Goal: Task Accomplishment & Management: Manage account settings

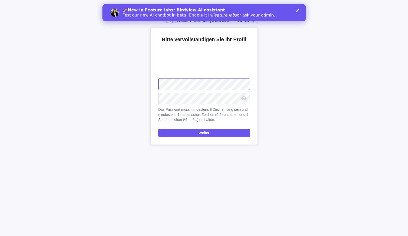
click at [85, 80] on div "Willkommen bei Birdview Bitte vervollständigen Sie Ihr Profil Hochladen Das Pas…" at bounding box center [204, 118] width 408 height 236
click at [214, 130] on span "Weiter" at bounding box center [205, 133] width 92 height 8
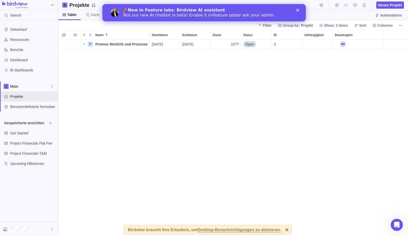
scroll to position [193, 346]
click at [125, 43] on icon "Name" at bounding box center [125, 44] width 4 height 4
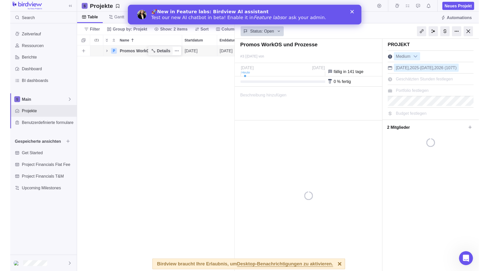
scroll to position [193, 134]
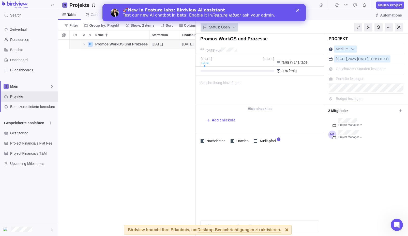
click at [297, 10] on polygon "Close" at bounding box center [297, 10] width 3 height 3
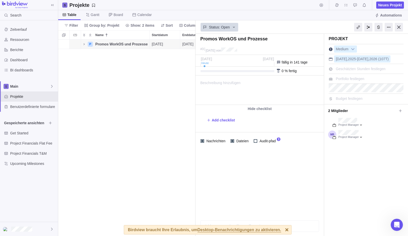
click at [148, 108] on div "P Promos WorkOS und Prozesse Details 02.10.2025 27.02.2026 107T Open 3" at bounding box center [126, 138] width 137 height 197
click at [123, 152] on div "P Promos WorkOS und Prozesse Details 02.10.2025 27.02.2026 107T Open 3" at bounding box center [126, 138] width 137 height 197
click at [102, 111] on div "P Promos WorkOS und Prozesse Details 02.10.2025 27.02.2026 107T Open 3" at bounding box center [126, 138] width 137 height 197
click at [104, 45] on span "Promos WorkOS und Prozesse" at bounding box center [121, 44] width 52 height 5
click at [143, 69] on div "P Promos WorkOS und Prozesse 02.10.2025 27.02.2026 107T Open 3" at bounding box center [126, 138] width 137 height 197
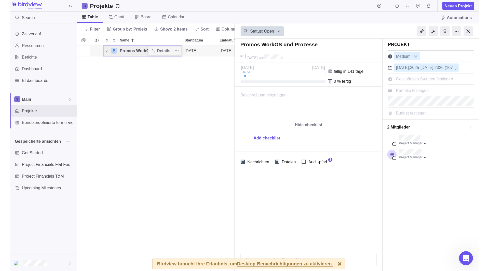
scroll to position [227, 214]
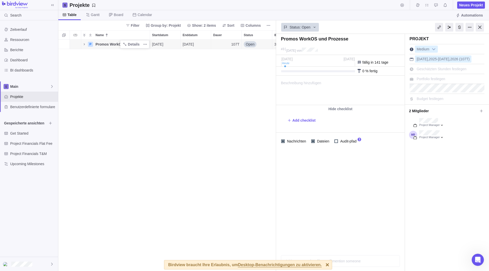
click at [207, 102] on div "P Promos WorkOS und Prozesse Details 02.10.2025 27.02.2026 107T Open 3" at bounding box center [167, 155] width 218 height 231
click at [408, 27] on div at bounding box center [479, 27] width 8 height 9
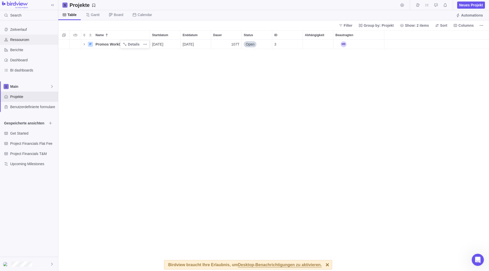
click at [22, 41] on span "Ressourcen" at bounding box center [33, 39] width 46 height 5
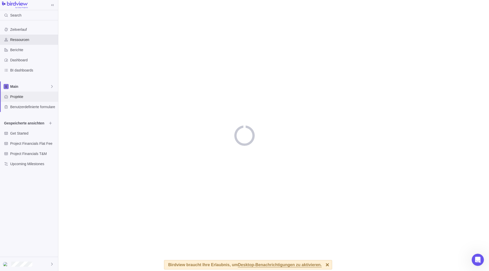
click at [18, 99] on div "Projekte" at bounding box center [29, 97] width 58 height 10
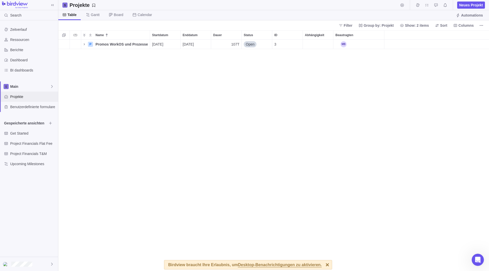
scroll to position [227, 426]
click at [114, 46] on span "Promos WorkOS und Prozesse" at bounding box center [121, 44] width 52 height 5
click at [170, 49] on div "Name Startdatum Enddatum Dauer Status ID Abhängigkeit Beautragten P Promos Work…" at bounding box center [273, 150] width 430 height 241
click at [160, 43] on span "[DATE]" at bounding box center [157, 44] width 11 height 5
click at [103, 61] on div "Name Startdatum Enddatum Dauer Status ID Abhängigkeit Beautragten P Promos Work…" at bounding box center [273, 150] width 430 height 241
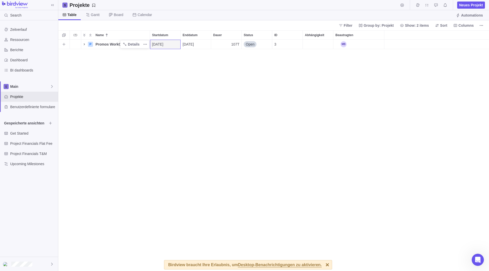
click at [84, 44] on icon "Name" at bounding box center [84, 44] width 1 height 2
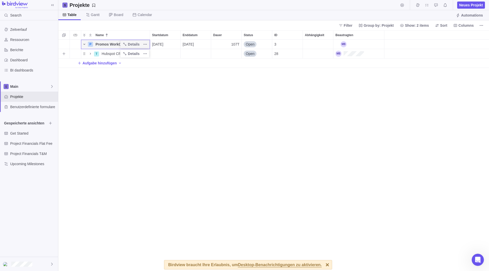
click at [108, 55] on span "Hubspot CRM" at bounding box center [113, 53] width 22 height 5
click at [89, 54] on div "Name Startdatum Enddatum Dauer Status ID Abhängigkeit Beautragten P Promos Work…" at bounding box center [273, 150] width 430 height 241
click at [90, 54] on icon "Name" at bounding box center [90, 54] width 4 height 4
click at [112, 51] on span "Hubspot CRM" at bounding box center [113, 53] width 22 height 5
type input "="
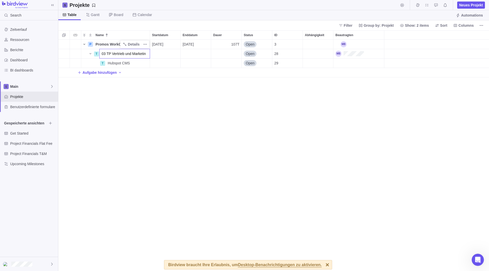
type input "03 TP Vertrieb und Marketing"
click at [154, 112] on div "P Promos WorkOS und Prozesse Details 02.10.2025 27.02.2026 107T Open 3 T 03 TP …" at bounding box center [273, 155] width 430 height 231
click at [355, 53] on div "Beautragten" at bounding box center [349, 54] width 28 height 6
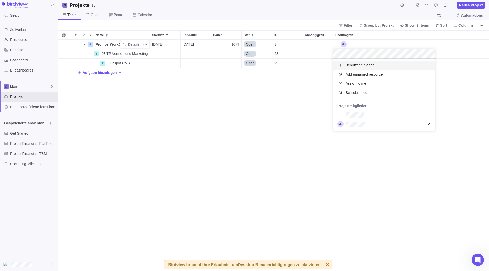
click at [382, 62] on div "Benutzer einladen" at bounding box center [383, 65] width 101 height 9
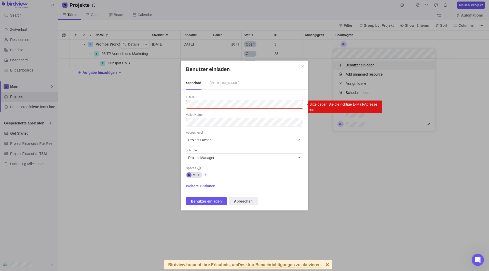
click at [344, 181] on div "Benutzer einladen Standard Gast E-Mail Bitte geben Sie die richtige E-Mail-Adre…" at bounding box center [244, 135] width 489 height 271
click at [302, 65] on icon "Schließen" at bounding box center [302, 66] width 4 height 4
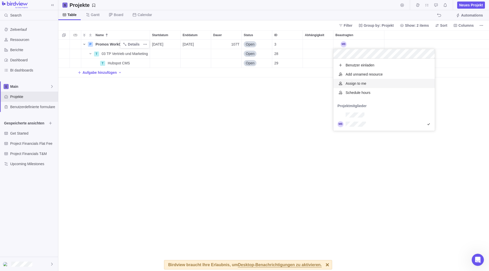
click at [367, 84] on div "Assign to me" at bounding box center [383, 83] width 101 height 9
drag, startPoint x: 278, startPoint y: 140, endPoint x: 281, endPoint y: 145, distance: 5.9
click at [278, 140] on div "Name Startdatum Enddatum Dauer Status ID Abhängigkeit Beautragten P Promos Work…" at bounding box center [273, 150] width 430 height 241
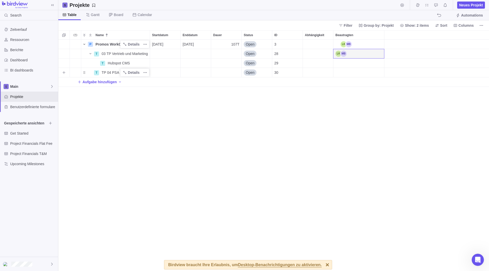
click at [110, 74] on span "TP 04 PSA" at bounding box center [111, 72] width 18 height 5
click at [115, 75] on input "TP 04 PSA" at bounding box center [124, 73] width 51 height 10
click at [104, 116] on div "Name Startdatum Enddatum Dauer Status ID Abhängigkeit Beautragten P Promos Work…" at bounding box center [273, 150] width 430 height 241
click at [93, 83] on span "Aufgabe hinzufügen" at bounding box center [99, 81] width 34 height 5
click at [112, 138] on div "Name Startdatum Enddatum Dauer Status ID Abhängigkeit Beautragten P Promos Work…" at bounding box center [273, 150] width 430 height 241
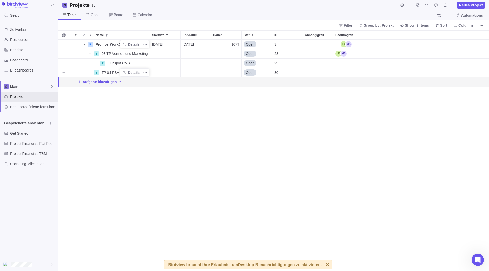
click at [106, 73] on span "TP 04 PSA" at bounding box center [111, 72] width 18 height 5
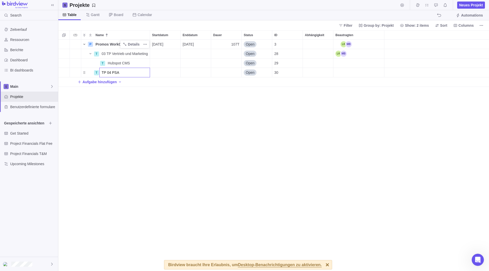
click at [92, 93] on div "Name Startdatum Enddatum Dauer Status ID Abhängigkeit Beautragten P Promos Work…" at bounding box center [273, 150] width 430 height 241
click at [95, 76] on div "T TP 04 PSA" at bounding box center [115, 73] width 69 height 10
click at [95, 74] on div "T" at bounding box center [96, 72] width 5 height 5
click at [107, 82] on span "Aufgabe" at bounding box center [111, 82] width 13 height 5
click at [112, 15] on icon at bounding box center [111, 15] width 4 height 4
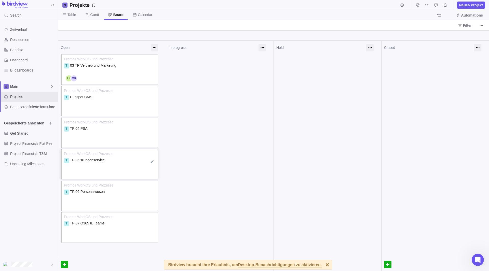
click at [82, 159] on span "TP 05 'Kundenservice" at bounding box center [87, 160] width 35 height 4
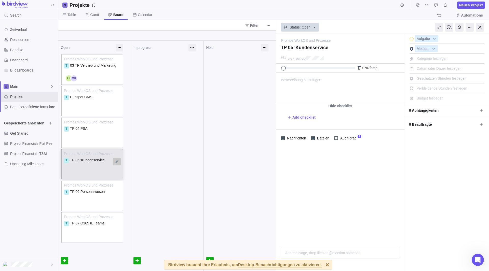
click at [115, 163] on div "Promos WorkOS und Prozesse T 03 TP Vertrieb und Marketing Zeiteintrag hinzufüge…" at bounding box center [94, 148] width 72 height 189
click at [115, 162] on div at bounding box center [117, 162] width 8 height 8
click at [74, 161] on textarea "TP 05 'Kundenservice" at bounding box center [92, 163] width 57 height 10
type textarea "TP 05 Kundenservice"
click at [45, 206] on div "Zeitverlauf Ressourcen Berichte Dashboard BI dashboards Main Projekte Benutzerd…" at bounding box center [29, 138] width 58 height 236
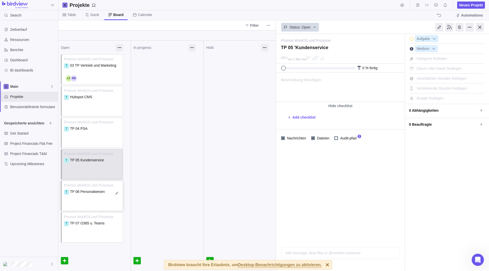
type textarea "TP 05 Kundenservice"
click at [84, 135] on div "Promos WorkOS und Prozesse T 03 TP Vertrieb und Marketing Zeiteintrag hinzufüge…" at bounding box center [94, 180] width 72 height 252
click at [84, 136] on div "Promos WorkOS und Prozesse T 03 TP Vertrieb und Marketing Zeiteintrag hinzufüge…" at bounding box center [94, 180] width 72 height 252
click at [83, 137] on div "Zuweisen" at bounding box center [85, 141] width 42 height 9
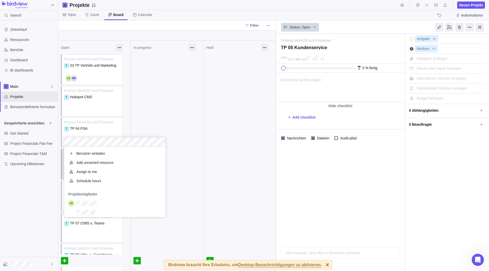
scroll to position [66, 97]
click at [83, 133] on div "Open Promos WorkOS und Prozesse T 03 TP Vertrieb und Marketing Zeiteintrag hinz…" at bounding box center [167, 156] width 218 height 230
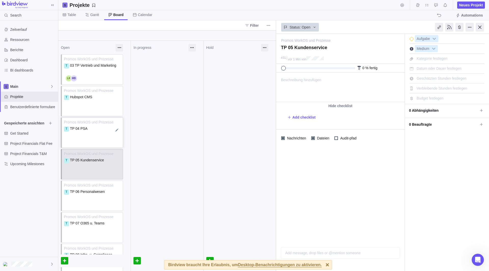
click at [98, 132] on div "T TP 04 PSA" at bounding box center [92, 131] width 57 height 10
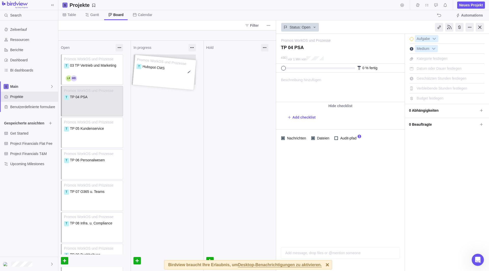
drag, startPoint x: 98, startPoint y: 97, endPoint x: 170, endPoint y: 68, distance: 77.5
click at [131, 68] on div "Promos WorkOS und Prozesse T 03 TP Vertrieb und Marketing Zeiteintrag hinzufüge…" at bounding box center [94, 164] width 72 height 221
click at [169, 67] on div "T Hubspot CMS" at bounding box center [164, 68] width 57 height 10
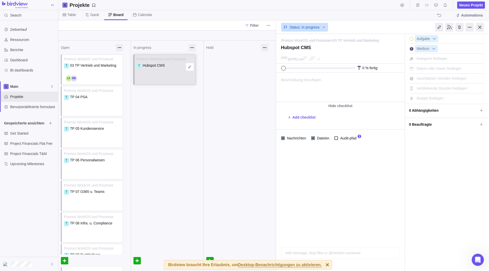
click at [157, 65] on span "Hubspot CMS" at bounding box center [153, 65] width 22 height 4
click at [161, 65] on span "Hubspot CMS" at bounding box center [153, 65] width 22 height 4
click at [188, 67] on div at bounding box center [190, 67] width 8 height 8
click at [155, 66] on textarea "Hubspot CMS" at bounding box center [164, 68] width 57 height 10
click at [160, 65] on textarea "Hubspot CMS" at bounding box center [164, 68] width 57 height 10
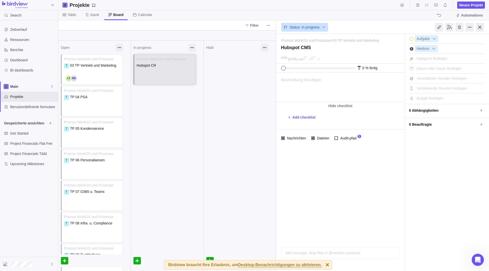
type textarea "Hubspot CRM"
click at [160, 99] on div at bounding box center [167, 100] width 72 height 13
click at [160, 117] on div "In progress Promos WorkOS und Prozesse T Hubspot CRM Zuweisen" at bounding box center [167, 200] width 73 height 318
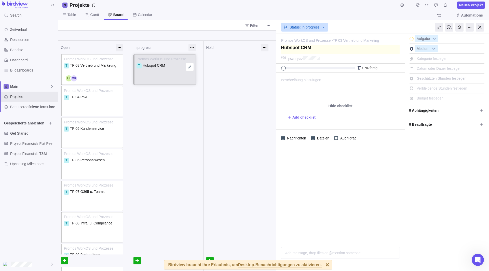
click at [306, 49] on textarea at bounding box center [340, 49] width 119 height 9
click at [171, 121] on div "In progress Promos WorkOS und Prozesse T Hubspot CRM Zuweisen" at bounding box center [167, 200] width 73 height 318
click at [163, 73] on div "T Hubspot CRM" at bounding box center [164, 68] width 57 height 10
drag, startPoint x: 159, startPoint y: 67, endPoint x: 150, endPoint y: 105, distance: 38.8
click at [150, 105] on div at bounding box center [167, 100] width 72 height 13
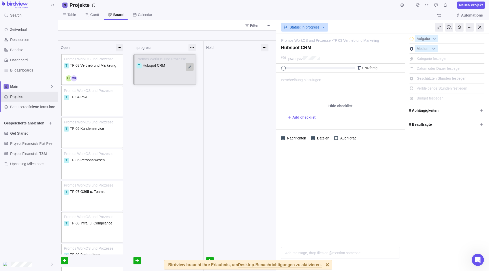
click at [187, 66] on div at bounding box center [190, 67] width 8 height 8
click at [179, 122] on div "In progress Promos WorkOS und Prozesse Hubspot CRM Zuweisen" at bounding box center [167, 200] width 73 height 318
click at [157, 79] on div "Zuweisen" at bounding box center [157, 78] width 38 height 6
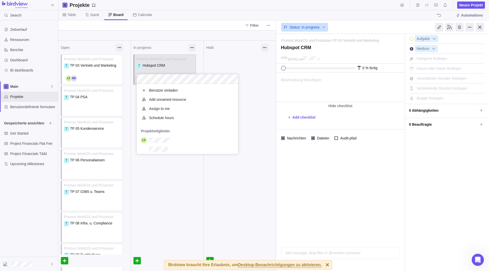
scroll to position [66, 97]
click at [163, 180] on div "Open Promos WorkOS und Prozesse T TP 03 Vertrieb und Marketing Zeiteintrag hinz…" at bounding box center [167, 156] width 218 height 230
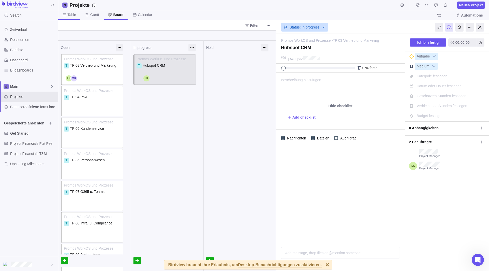
click at [72, 17] on span "Table" at bounding box center [71, 14] width 8 height 5
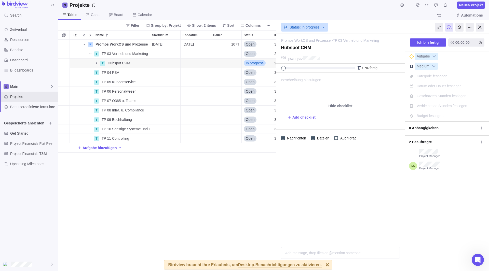
scroll to position [227, 214]
click at [126, 236] on div "P Promos WorkOS und Prozesse Details 02.10.2025 27.02.2026 107T Open 3 T TP 03 …" at bounding box center [167, 155] width 218 height 231
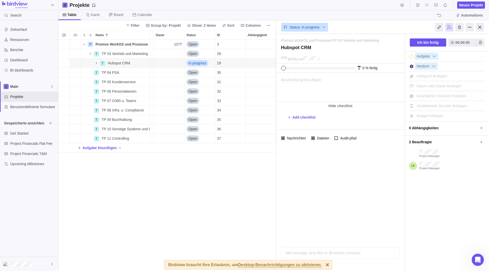
scroll to position [0, 0]
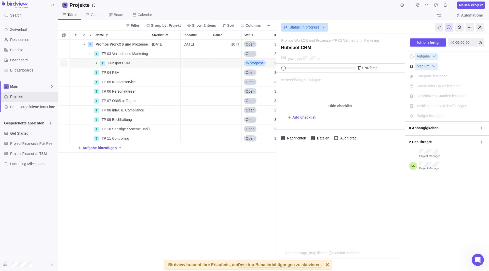
click at [63, 65] on span "Add sub-activity" at bounding box center [63, 63] width 7 height 7
click at [123, 191] on div "P Promos WorkOS und Prozesse Details 02.10.2025 27.02.2026 107T Open 3 T TP 03 …" at bounding box center [167, 155] width 218 height 231
click at [65, 73] on icon "Add sub-activity" at bounding box center [64, 72] width 4 height 4
click at [183, 192] on div "P Promos WorkOS und Prozesse Details 02.10.2025 27.02.2026 107T Open 3 T TP 03 …" at bounding box center [167, 155] width 218 height 231
click at [113, 70] on span "TP 04 PSA" at bounding box center [111, 72] width 18 height 5
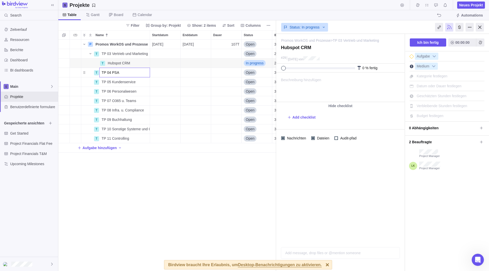
click at [135, 195] on div "P Promos WorkOS und Prozesse Details 02.10.2025 27.02.2026 107T Open 3 T TP 03 …" at bounding box center [167, 155] width 218 height 231
click at [64, 73] on icon "Add sub-activity" at bounding box center [64, 72] width 4 height 4
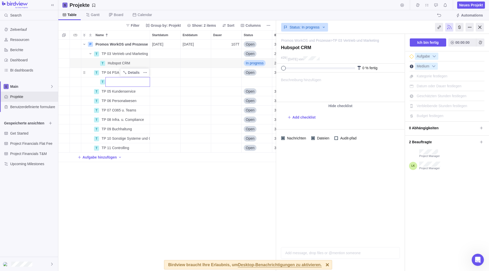
click at [116, 236] on div "P Promos WorkOS und Prozesse Details 02.10.2025 27.02.2026 107T Open 3 T TP 03 …" at bounding box center [167, 155] width 218 height 231
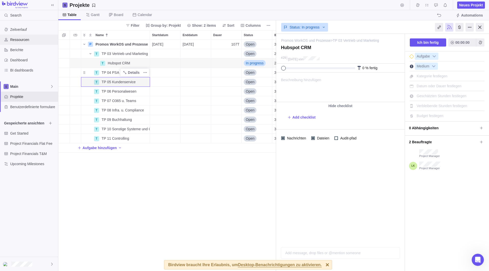
click at [17, 40] on span "Ressourcen" at bounding box center [33, 39] width 46 height 5
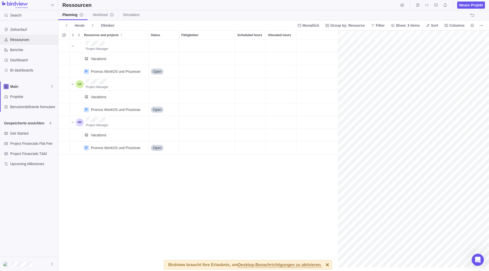
scroll to position [0, 22]
click at [18, 96] on span "Projekte" at bounding box center [33, 96] width 46 height 5
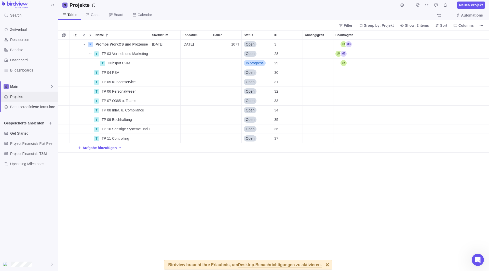
scroll to position [227, 426]
click at [19, 48] on span "Berichte" at bounding box center [33, 49] width 46 height 5
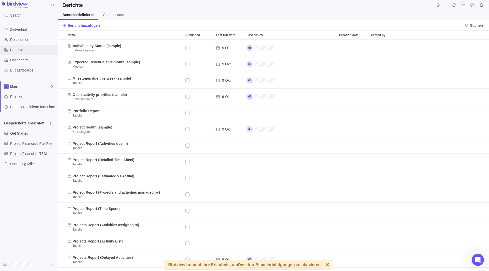
scroll to position [227, 426]
click at [22, 57] on div "Dashboard" at bounding box center [29, 60] width 58 height 10
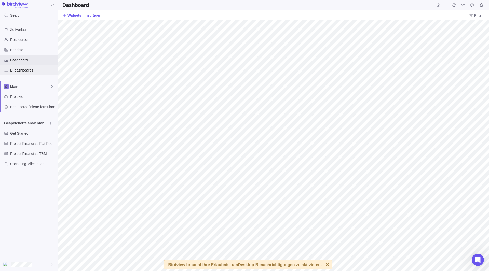
click at [21, 71] on span "BI dashboards" at bounding box center [33, 70] width 46 height 5
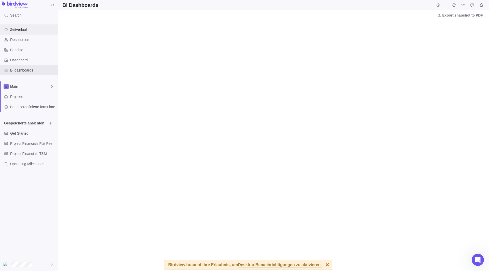
click at [23, 32] on div "Zeitverlauf" at bounding box center [29, 29] width 58 height 10
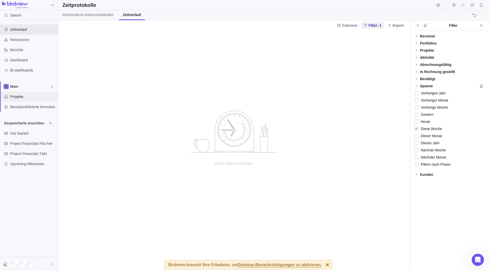
click at [20, 99] on span "Projekte" at bounding box center [33, 96] width 46 height 5
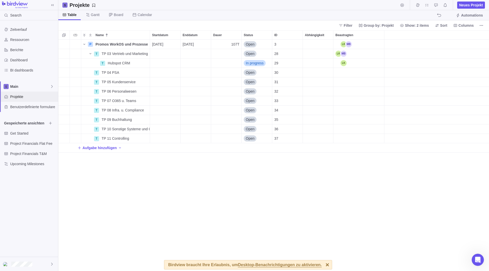
scroll to position [227, 426]
click at [110, 74] on span "TP 04 PSA" at bounding box center [111, 72] width 18 height 5
click at [209, 233] on div "Name Startdatum Enddatum Dauer Status ID Abhängigkeit Beautragten P Promos Work…" at bounding box center [273, 150] width 430 height 241
click at [65, 73] on icon "Add sub-activity" at bounding box center [63, 72] width 3 height 3
click at [119, 60] on div "Name Startdatum Enddatum Dauer Status ID Abhängigkeit Beautragten P Promos Work…" at bounding box center [273, 150] width 430 height 241
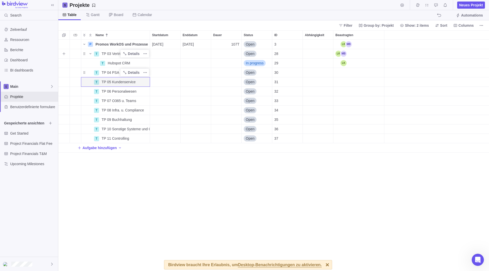
click at [112, 55] on span "TP 03 Vertrieb und Marketing" at bounding box center [125, 53] width 46 height 5
click at [118, 16] on body "Search Zeitverlauf Ressourcen Berichte Dashboard BI dashboards Main Projekte Be…" at bounding box center [244, 135] width 489 height 271
click at [118, 16] on span "Board" at bounding box center [118, 14] width 9 height 5
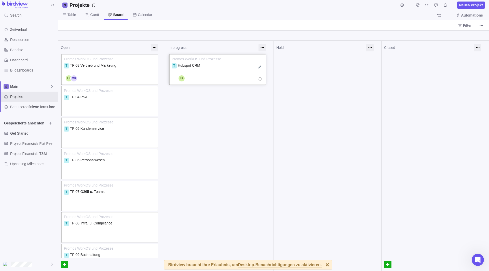
click at [219, 71] on div "T Hubspot CRM" at bounding box center [218, 68] width 92 height 10
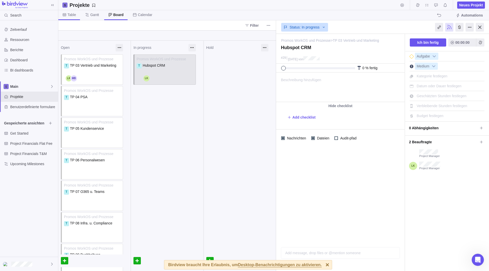
click at [68, 15] on span "Table" at bounding box center [71, 14] width 8 height 5
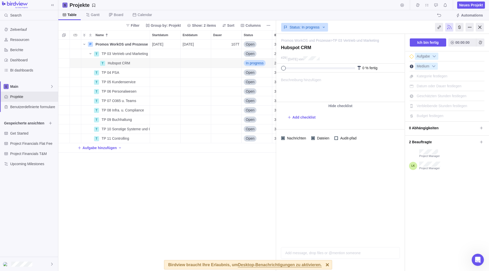
scroll to position [227, 214]
click at [112, 16] on icon at bounding box center [111, 15] width 4 height 4
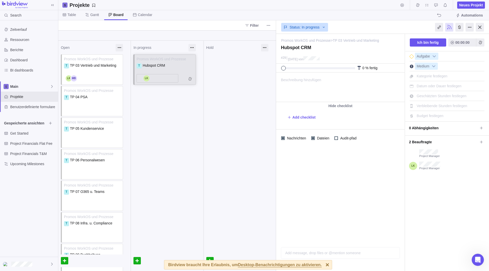
click at [150, 78] on div at bounding box center [157, 78] width 38 height 6
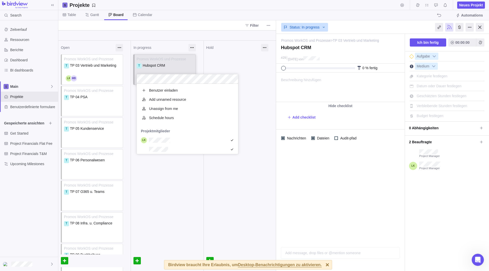
scroll to position [66, 97]
click at [169, 65] on div "Open Promos WorkOS und Prozesse T TP 03 Vertrieb und Marketing Zeiteintrag hinz…" at bounding box center [167, 156] width 218 height 230
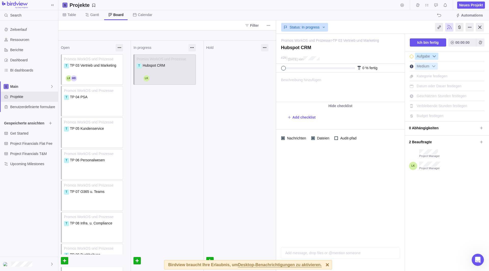
click at [408, 54] on b at bounding box center [434, 56] width 8 height 7
click at [172, 64] on div "T Hubspot CRM" at bounding box center [164, 68] width 57 height 10
click at [194, 69] on div "Promos WorkOS und Prozesse T Hubspot CRM Zeiteintrag hinzufügen" at bounding box center [167, 70] width 72 height 32
click at [189, 66] on div "Promos WorkOS und Prozesse T Hubspot CRM Zeiteintrag hinzufügen" at bounding box center [167, 70] width 72 height 32
click at [193, 69] on div at bounding box center [190, 67] width 8 height 8
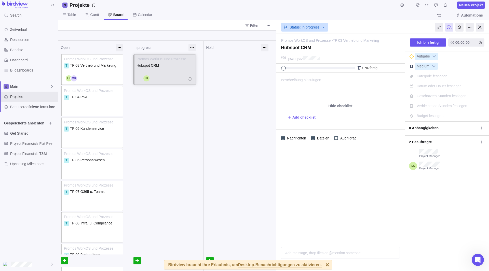
click at [169, 66] on textarea "Hubspot CRM" at bounding box center [164, 68] width 57 height 10
type textarea "Hubspot CRM - Lead Pipeline konzipieren"
click at [159, 119] on div "In progress Promos WorkOS und Prozesse Hubspot CRM - Lead Pipeline konzipieren …" at bounding box center [167, 200] width 73 height 318
type textarea "Hubspot CRM - Lead Pipeline konzipieren"
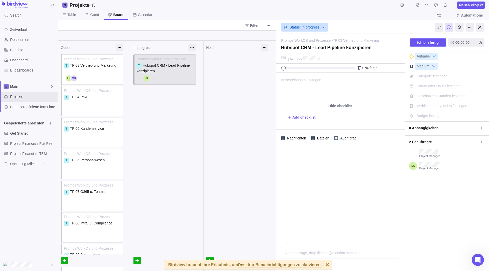
click at [408, 77] on span "Kategorie festlegen" at bounding box center [431, 76] width 31 height 4
click at [408, 211] on div "Ich bin fertig 00:00:00 Aufgabe Medium Kategorie festlegen Datum oder Dauer fes…" at bounding box center [447, 152] width 84 height 237
click at [408, 76] on div "Kategorie festlegen" at bounding box center [446, 75] width 75 height 9
click at [408, 75] on span "Kategorie festlegen" at bounding box center [431, 76] width 31 height 4
click at [408, 200] on div "Ich bin fertig 00:00:00 Aufgabe Medium Kategorie festlegen Keine Development QA…" at bounding box center [447, 152] width 84 height 237
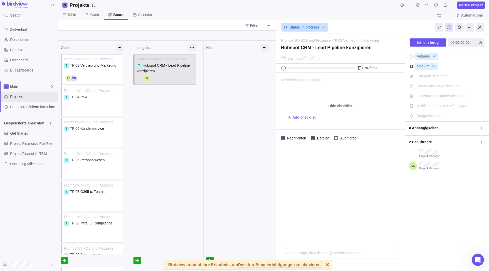
click at [408, 84] on span "Datum oder Dauer festlegen" at bounding box center [438, 86] width 45 height 4
type input "[DATE]"
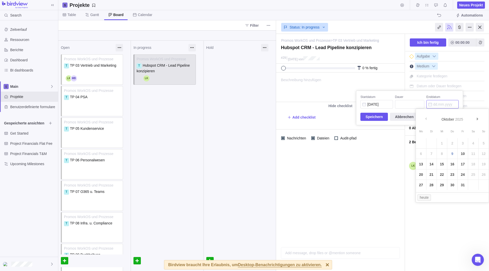
click at [408, 105] on input "Enddatum" at bounding box center [442, 104] width 32 height 9
click at [408, 106] on input "Enddatum" at bounding box center [442, 104] width 32 height 9
type input "[DATE]"
type input "4"
type input "[DATE]"
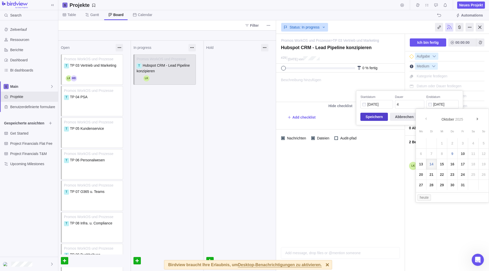
click at [381, 118] on span "Speichern" at bounding box center [373, 117] width 17 height 6
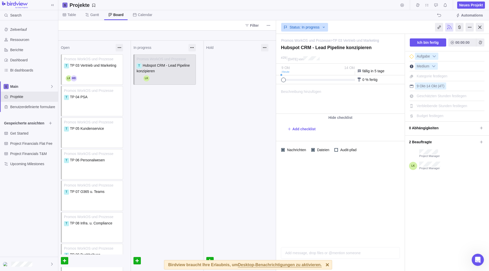
click at [408, 99] on div "Geschätzten Stunden festlegen" at bounding box center [441, 95] width 53 height 7
type input "8"
click at [408, 205] on div "Ich bin fertig 00:00:00 Aufgabe Medium Kategorie festlegen 9 Okt - 14 Okt (4T) …" at bounding box center [447, 152] width 84 height 237
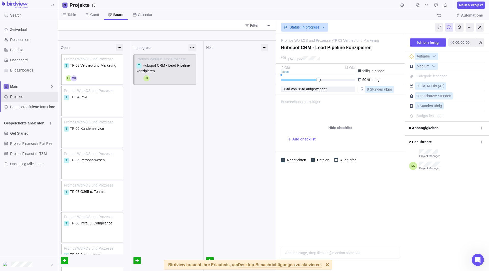
drag, startPoint x: 284, startPoint y: 80, endPoint x: 317, endPoint y: 82, distance: 33.1
click at [317, 82] on div "50 % fertig" at bounding box center [340, 79] width 128 height 9
click at [315, 103] on span "Beschreibung hinzufügen" at bounding box center [298, 109] width 45 height 29
click at [332, 105] on html at bounding box center [339, 109] width 127 height 29
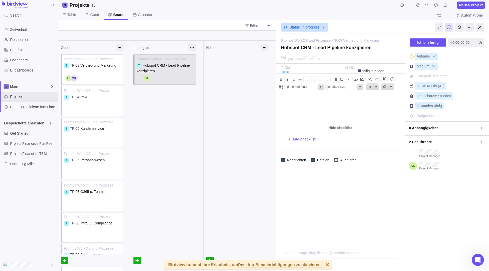
click at [344, 233] on div at bounding box center [340, 206] width 128 height 74
click at [306, 98] on span "Beschreibung hinzufügen" at bounding box center [298, 109] width 45 height 29
click at [326, 200] on div at bounding box center [340, 206] width 128 height 74
click at [311, 99] on span "Beschreibung hinzufügen" at bounding box center [298, 109] width 45 height 29
click at [317, 107] on html at bounding box center [339, 109] width 127 height 29
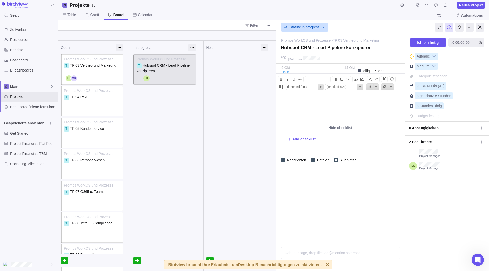
click at [316, 236] on div "Add message, drop files or @mention someone AI" at bounding box center [340, 253] width 119 height 12
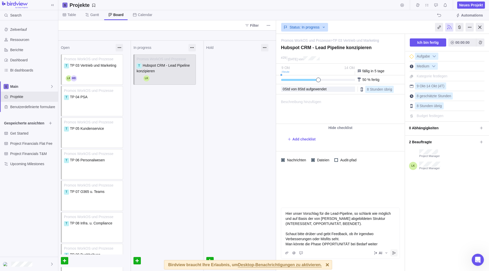
click at [394, 236] on span "Beitrag" at bounding box center [393, 252] width 7 height 7
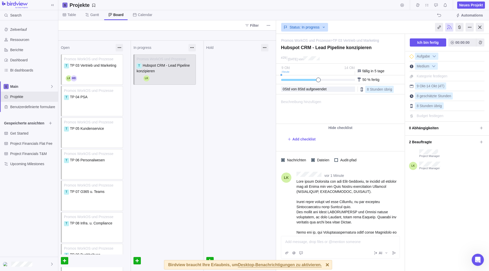
click at [313, 105] on span "Beschreibung hinzufügen" at bounding box center [298, 109] width 45 height 29
click at [305, 137] on span "Add checklist" at bounding box center [303, 139] width 23 height 5
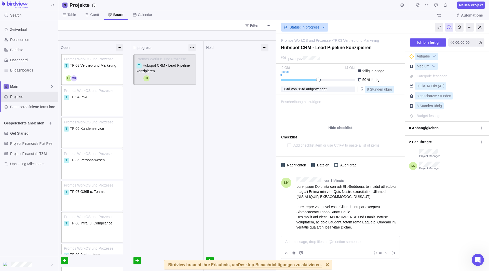
type textarea "x"
type textarea "E"
type textarea "x"
type textarea "Er"
type textarea "x"
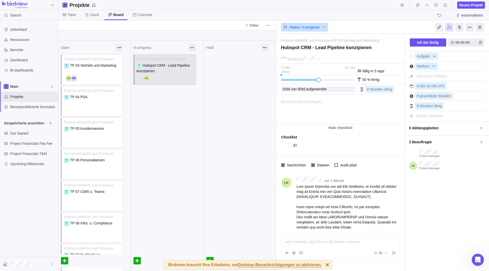
type textarea "Ers"
type textarea "x"
type textarea "Erst"
type textarea "x"
type textarea "Erste"
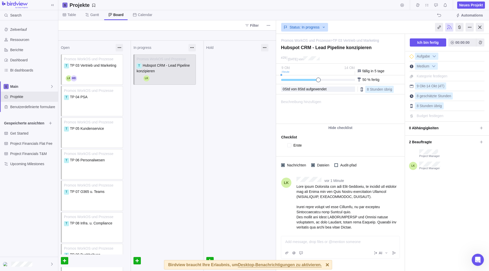
type textarea "x"
type textarea "Erstel"
type textarea "x"
type textarea "Erstell"
type textarea "x"
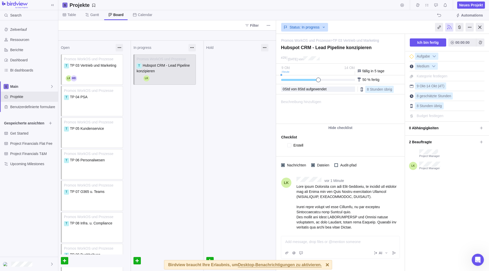
type textarea "Erstelle"
type textarea "x"
type textarea "Erstelle"
type textarea "x"
type textarea "Erstelle V"
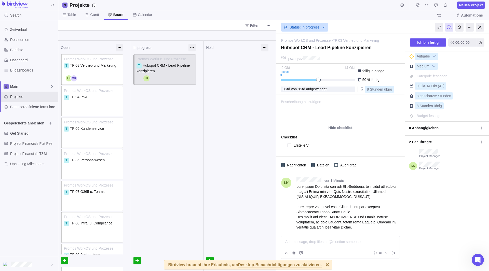
type textarea "x"
type textarea "Erstelle"
type textarea "x"
type textarea "Erstelle ""
type textarea "x"
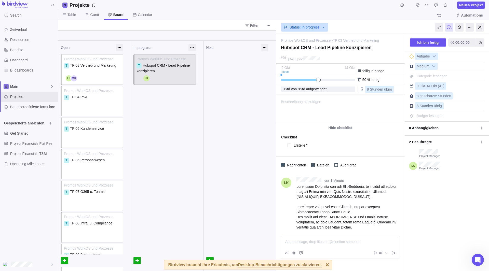
type textarea "Erstelle "<"
type textarea "x"
type textarea "Erstelle "<F"
type textarea "x"
type textarea "Erstelle "<"
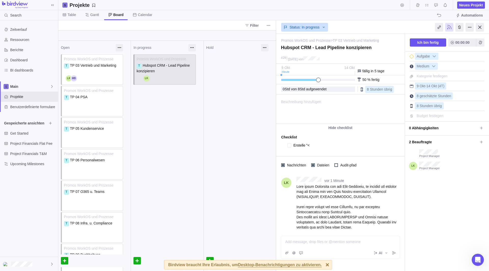
type textarea "x"
type textarea "Erstelle ""
type textarea "x"
type textarea "Erstelle "F"
type textarea "x"
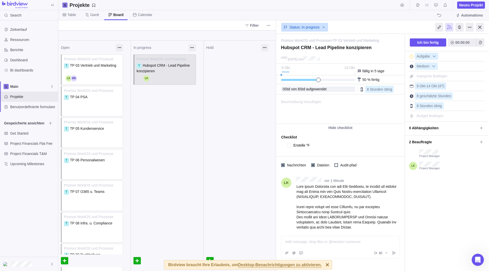
type textarea "Erstelle "Fi"
type textarea "x"
type textarea "Erstelle "Fir"
type textarea "x"
type textarea "Erstelle "Firs"
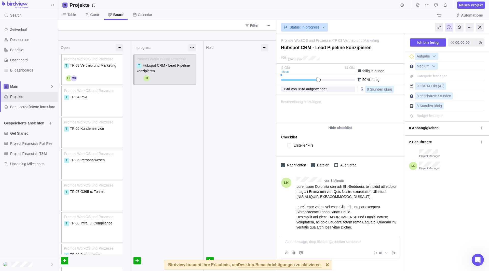
type textarea "x"
type textarea "Erstelle "First"
type textarea "x"
type textarea "Erstelle "First"
type textarea "x"
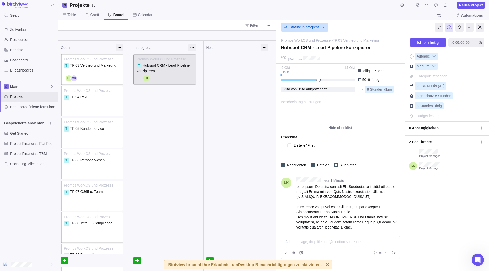
type textarea "Erstelle "First D"
type textarea "x"
type textarea "Erstelle "First Dr"
type textarea "x"
type textarea "Erstelle "First Dra"
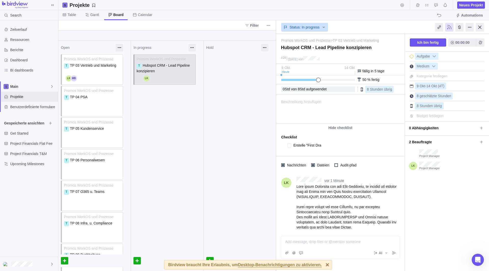
type textarea "x"
type textarea "Erstelle "First Draf"
type textarea "x"
type textarea "Erstelle "First Draft"
type textarea "x"
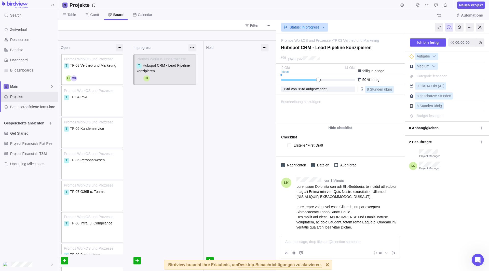
type textarea "Erstelle "First Draf"
type textarea "x"
type textarea "Erstelle "First Dra"
type textarea "x"
type textarea "Erstelle "First Dr"
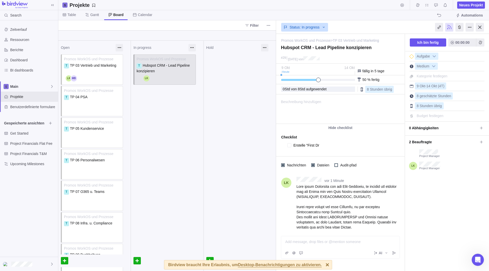
type textarea "x"
type textarea "Erstelle "First D"
type textarea "x"
type textarea "Erstelle "First"
type textarea "x"
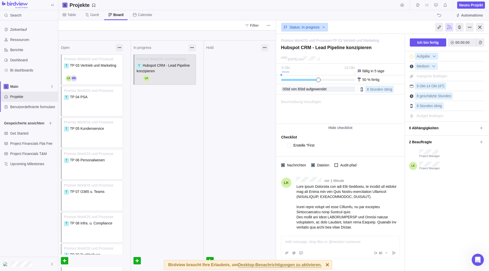
type textarea "Erstelle "First D"
type textarea "x"
type textarea "Erstelle "First Dr"
type textarea "x"
type textarea "Erstelle "First Dra"
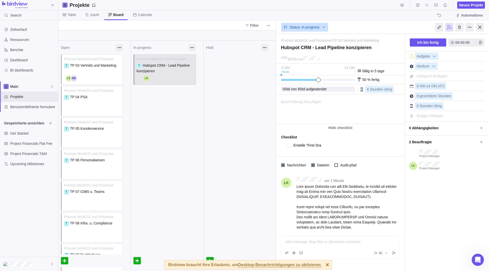
type textarea "x"
type textarea "Erstelle "First Draf"
type textarea "x"
type textarea "Erstelle "First Draft"
type textarea "x"
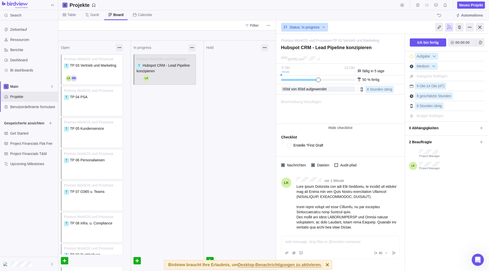
type textarea "Erstelle "First Draft""
type textarea "x"
type textarea "Erstelle "First Draft"!"
type textarea "x"
type textarea "Erstelle "First Draft""
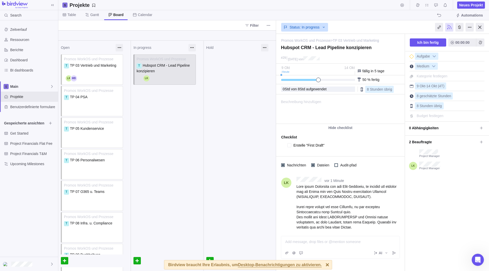
type textarea "x"
type textarea "Erstelle "First Draft""
type textarea "x"
type textarea "Erstelle "First Draft" d"
type textarea "x"
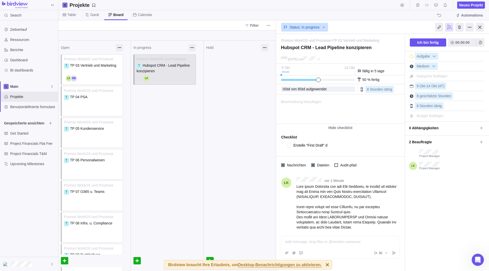
type textarea "Erstelle "First Draft" de"
type textarea "x"
type textarea "Erstelle "First Draft" der"
type textarea "x"
type textarea "Erstelle "First Draft" der"
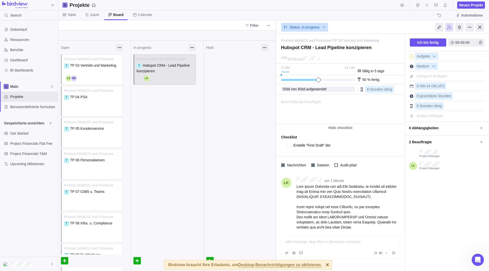
type textarea "x"
type textarea "Erstelle "First Draft" der P"
type textarea "x"
type textarea "Erstelle "First Draft" der Pi"
type textarea "x"
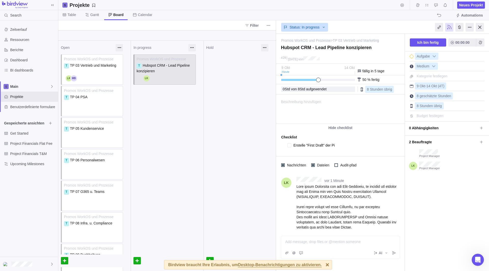
type textarea "Erstelle "First Draft" der Pie"
type textarea "x"
type textarea "Erstelle "First Draft" der Pi"
type textarea "x"
type textarea "Erstelle "First Draft" der Pip"
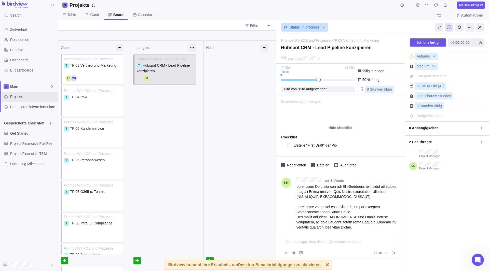
type textarea "x"
type textarea "Erstelle "First Draft" der Pipe"
type textarea "x"
type textarea "Erstelle "First Draft" der Pipel"
type textarea "x"
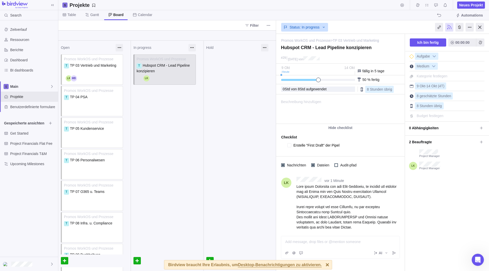
type textarea "Erstelle "First Draft" der Pipeli"
type textarea "x"
type textarea "Erstelle "First Draft" der Pipelin"
type textarea "x"
type textarea "Erstelle "First Draft" der Pipeline"
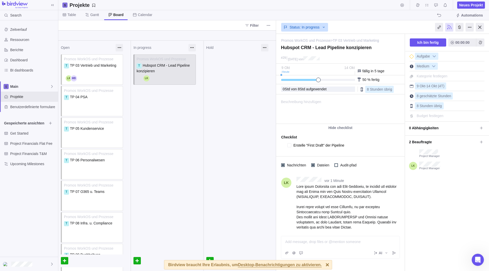
type textarea "x"
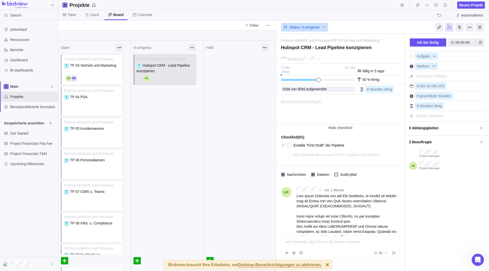
type textarea "x"
type textarea "S"
type textarea "x"
type textarea "F"
type textarea "x"
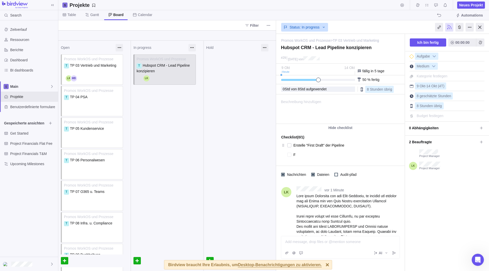
type textarea "FD"
type textarea "x"
type textarea "F"
type textarea "x"
type textarea "Fe"
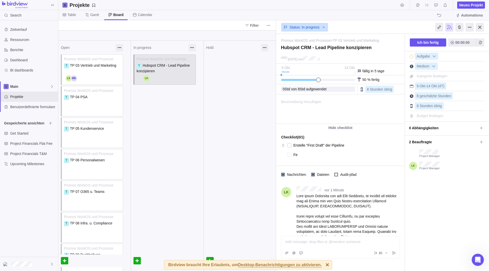
type textarea "x"
type textarea "Fee"
type textarea "x"
type textarea "Feeb"
type textarea "x"
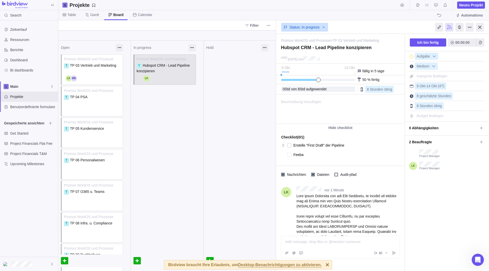
type textarea "Feebac"
type textarea "x"
type textarea "Feeback"
type textarea "x"
type textarea "Feeback"
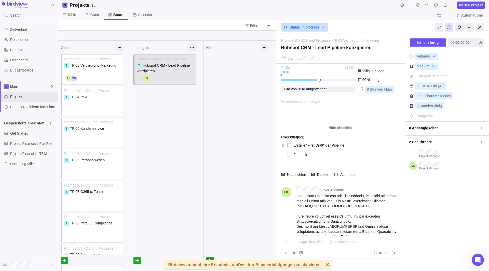
type textarea "x"
type textarea "Feeback s"
type textarea "x"
type textarea "Feeback sa"
type textarea "x"
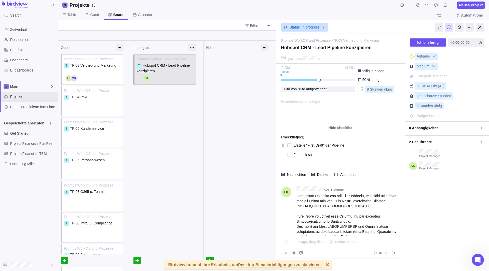
type textarea "Feeback sam"
type textarea "x"
type textarea "Feeback samm"
type textarea "x"
type textarea "Feeback samme"
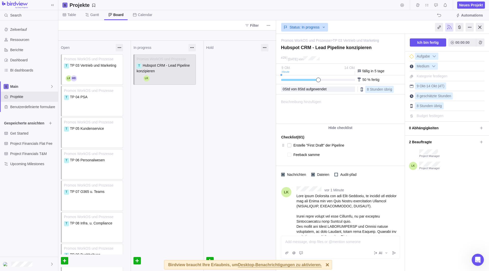
type textarea "x"
type textarea "Feeback sammel"
type textarea "x"
type textarea "Feeback sammeln"
type textarea "x"
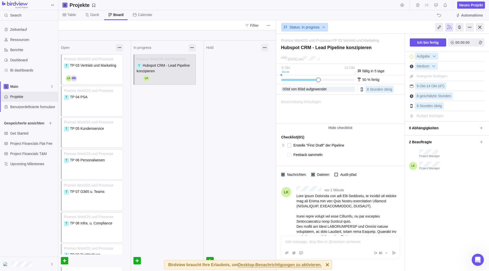
type textarea "Feeback sammeln"
type textarea "x"
type textarea "Feeback sammeln u"
type textarea "x"
type textarea "Feeback sammeln un"
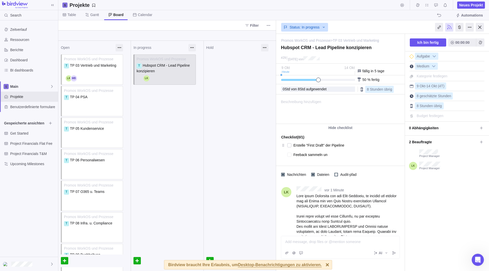
type textarea "x"
type textarea "Feeback sammeln und"
type textarea "x"
type textarea "Feeback sammeln und"
type textarea "x"
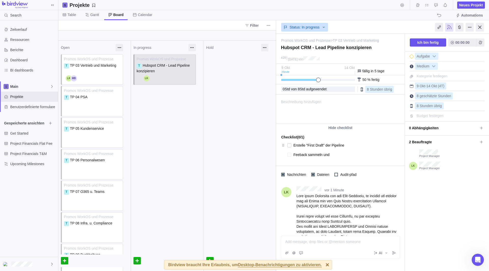
type textarea "Feeback sammeln und i"
type textarea "x"
type textarea "Feeback sammeln und im"
type textarea "x"
type textarea "Feeback sammeln und imp"
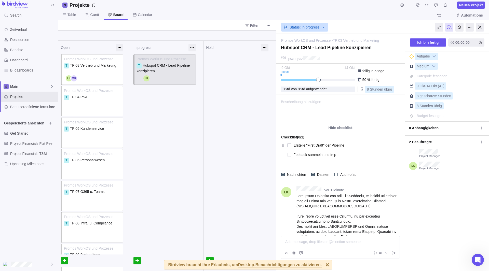
type textarea "x"
type textarea "Feeback sammeln und impl"
type textarea "x"
type textarea "Feeback sammeln und imple"
type textarea "x"
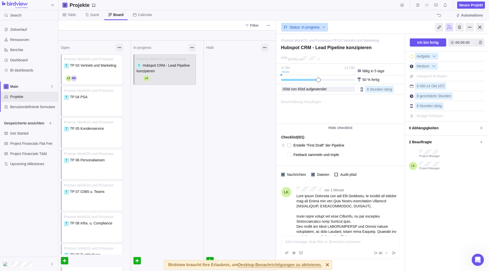
type textarea "Feeback sammeln und implem"
type textarea "x"
type textarea "Feeback sammeln und impleme"
type textarea "x"
type textarea "Feeback sammeln und implemen"
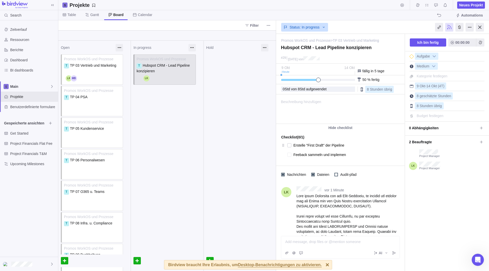
type textarea "x"
type textarea "Feeback sammeln und implement"
type textarea "x"
type textarea "Feeback sammeln und implementi"
type textarea "x"
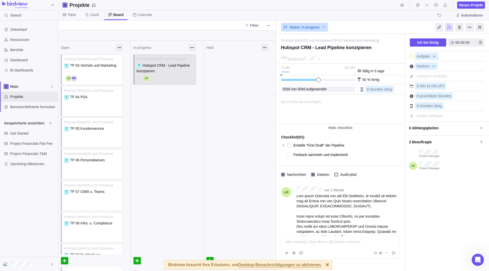
type textarea "Feeback sammeln und implementie"
type textarea "x"
type textarea "Feeback sammeln und implementier"
type textarea "x"
type textarea "Feeback sammeln und implementiere"
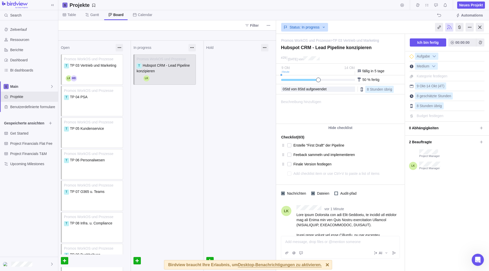
click at [304, 118] on span "Beschreibung hinzufügen" at bounding box center [298, 109] width 45 height 29
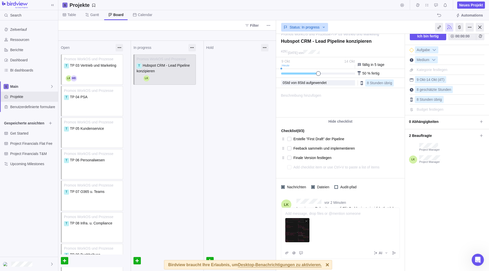
scroll to position [6, 0]
drag, startPoint x: 302, startPoint y: 226, endPoint x: 395, endPoint y: 198, distance: 98.0
click at [394, 201] on icon "Weitere Aktionen" at bounding box center [396, 202] width 4 height 4
click at [408, 213] on span "Bearbeiten" at bounding box center [411, 212] width 17 height 5
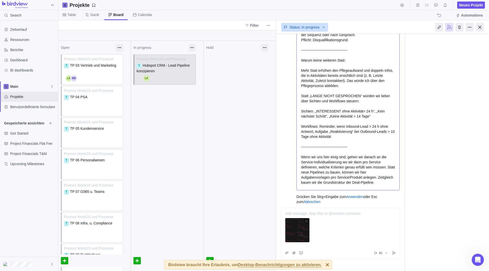
scroll to position [532, 0]
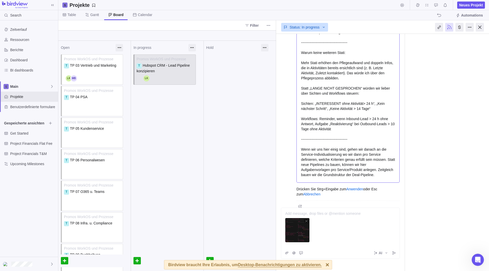
drag, startPoint x: 304, startPoint y: 244, endPoint x: 309, endPoint y: 222, distance: 22.6
click at [311, 222] on div at bounding box center [340, 231] width 110 height 26
click at [306, 221] on icon at bounding box center [306, 221] width 4 height 4
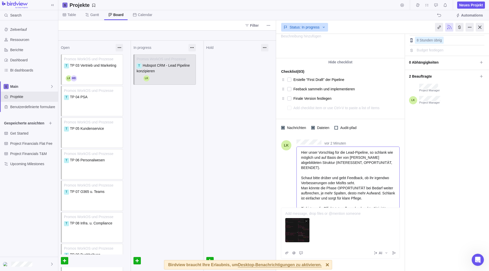
scroll to position [76, 0]
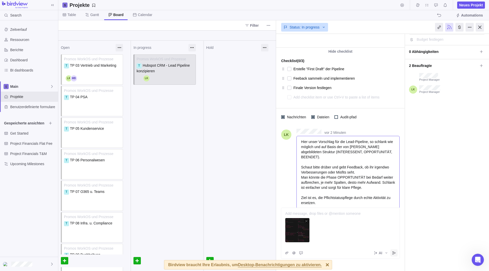
click at [396, 236] on span "Beitrag" at bounding box center [393, 252] width 7 height 7
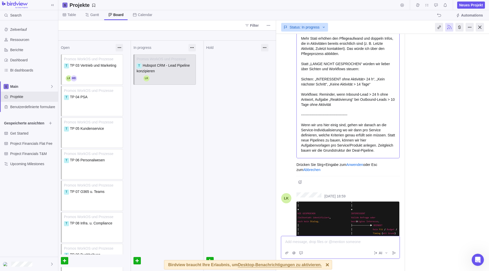
scroll to position [602, 0]
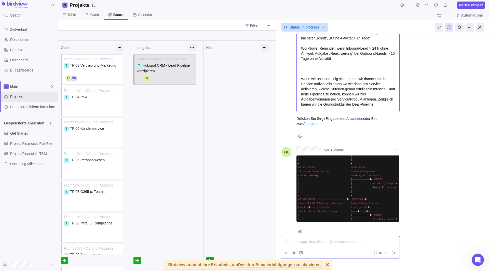
click at [334, 172] on img at bounding box center [347, 188] width 103 height 66
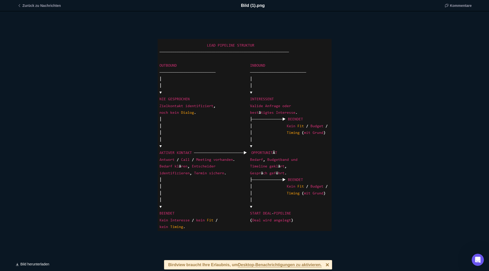
click at [408, 138] on div "Bild (1).png" at bounding box center [244, 134] width 489 height 247
click at [408, 159] on div "Bild (1).png" at bounding box center [244, 134] width 489 height 247
click at [40, 5] on span "Zurück zu Nachrichten" at bounding box center [41, 5] width 38 height 5
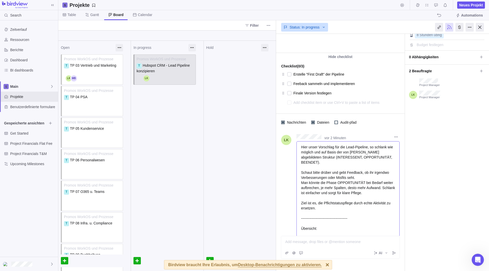
scroll to position [68, 0]
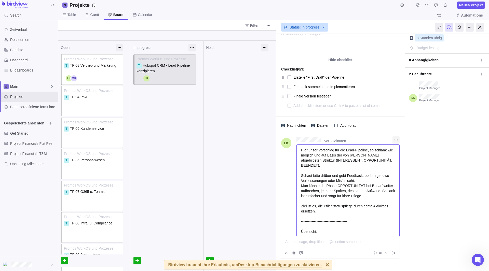
click at [397, 138] on icon "Weitere Aktionen" at bounding box center [396, 140] width 4 height 4
click at [360, 131] on div "Promos WorkOS und Prozesse > TP 03 Vertrieb und Marketing — ändern Hubspot CRM …" at bounding box center [382, 152] width 213 height 237
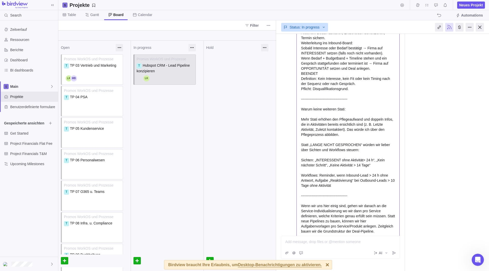
scroll to position [602, 0]
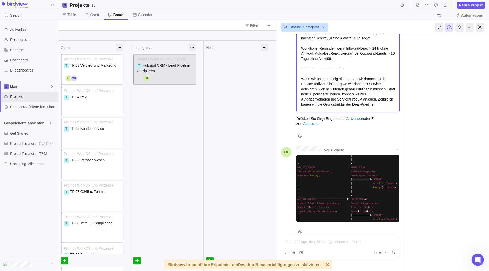
click at [335, 178] on img at bounding box center [347, 188] width 103 height 66
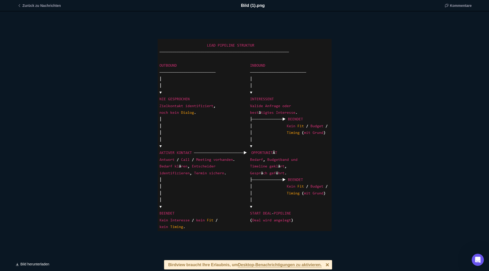
drag, startPoint x: 459, startPoint y: 48, endPoint x: 462, endPoint y: 46, distance: 3.3
click at [408, 46] on div "Bild (1).png" at bounding box center [244, 134] width 489 height 247
click at [408, 49] on div "Bild (1).png" at bounding box center [244, 134] width 489 height 247
click at [397, 52] on div "Bild (1).png" at bounding box center [244, 134] width 489 height 247
click at [38, 6] on span "Zurück zu Nachrichten" at bounding box center [41, 5] width 38 height 5
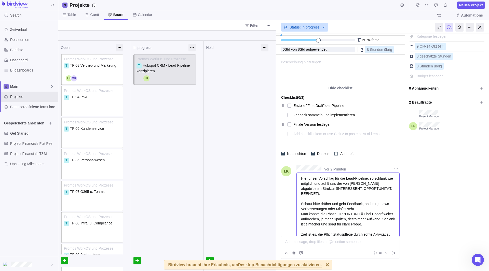
scroll to position [17, 0]
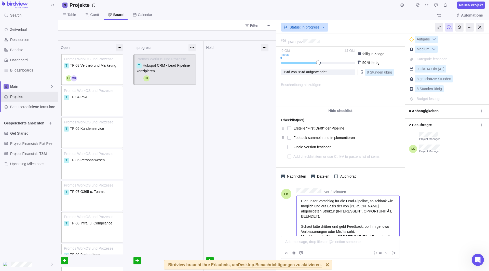
click at [408, 110] on span "0 Abhängigkeiten" at bounding box center [443, 111] width 69 height 9
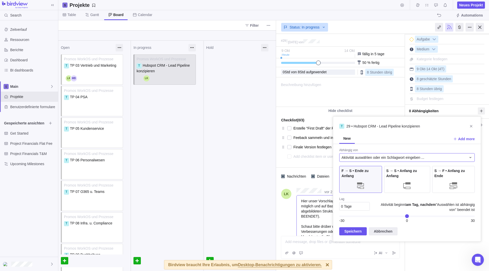
click at [408, 158] on div "Aktivität auswählen oder ein Schlagwort eingeben ..." at bounding box center [403, 157] width 125 height 5
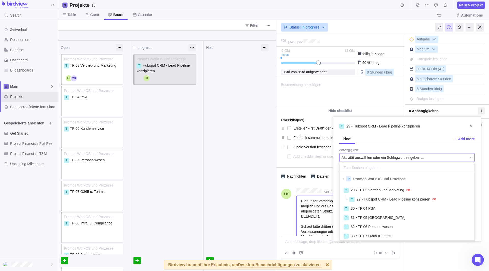
scroll to position [53, 131]
click at [388, 135] on div "T 29 • Hubspot CRM - Lead Pipeline konzipieren New Add more Abhängig von Aktivi…" at bounding box center [407, 178] width 148 height 125
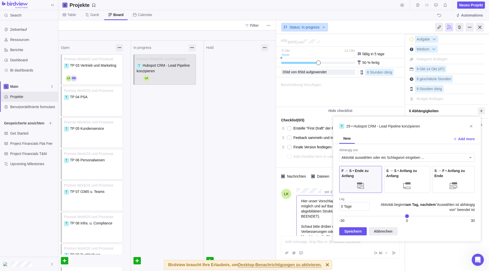
click at [194, 131] on body "Search Zeitverlauf Ressourcen Berichte Dashboard BI dashboards Main Projekte Be…" at bounding box center [244, 135] width 489 height 271
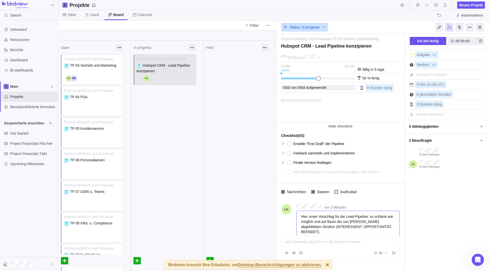
scroll to position [0, 0]
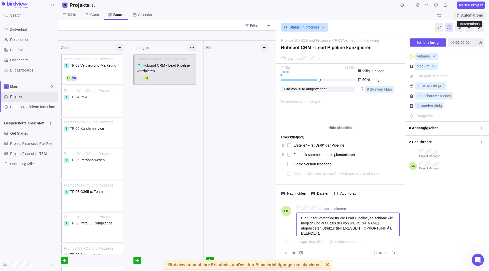
click at [408, 13] on span "Automations" at bounding box center [472, 15] width 22 height 5
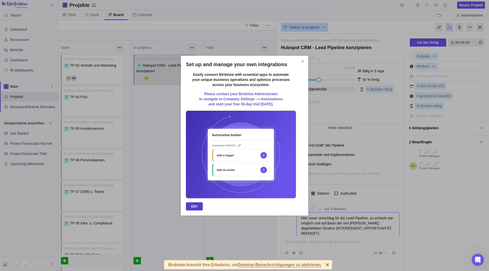
click at [197, 209] on span "OK!" at bounding box center [194, 206] width 7 height 6
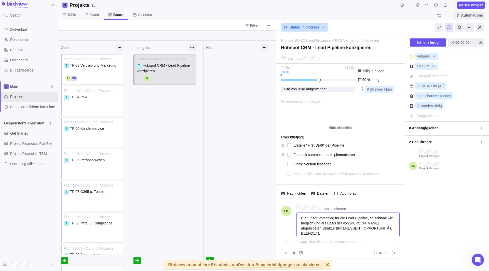
click at [408, 13] on span "Automations" at bounding box center [472, 15] width 22 height 5
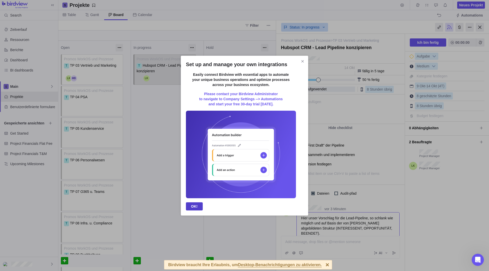
click at [197, 206] on span "OK!" at bounding box center [194, 206] width 17 height 8
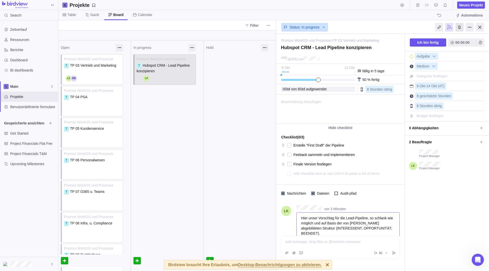
click at [408, 26] on div at bounding box center [459, 27] width 8 height 9
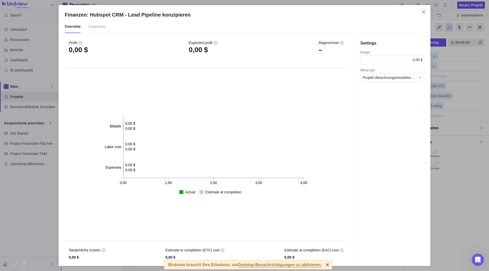
click at [408, 11] on icon "Schließen" at bounding box center [423, 12] width 4 height 4
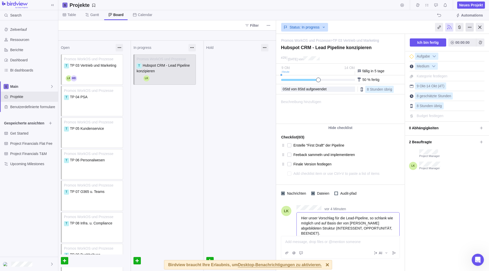
click at [408, 27] on div at bounding box center [469, 27] width 8 height 9
click at [53, 87] on icon at bounding box center [52, 86] width 2 height 3
click at [42, 194] on div "Zeitverlauf Ressourcen Berichte Dashboard BI dashboards Main Projekte Benutzerd…" at bounding box center [29, 138] width 58 height 236
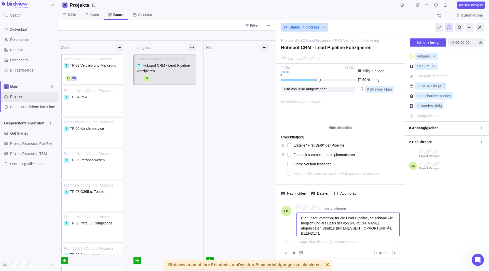
click at [408, 5] on div at bounding box center [431, 5] width 35 height 7
click at [408, 6] on span "Meine aufgaben" at bounding box center [426, 5] width 7 height 7
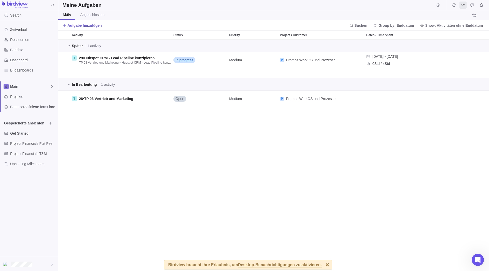
scroll to position [227, 426]
click at [21, 96] on span "Projekte" at bounding box center [33, 96] width 46 height 5
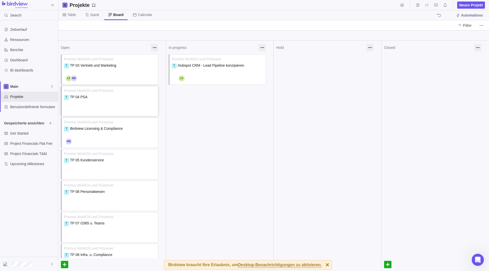
click at [96, 105] on div "Promos WorkOS und Prozesse T TP 04 PSA Zuweisen" at bounding box center [109, 101] width 97 height 30
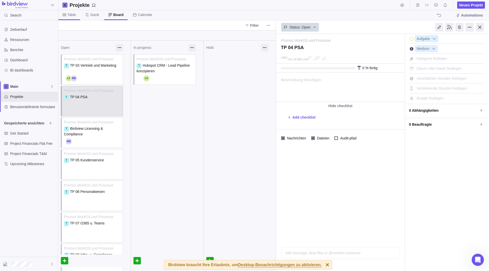
click at [76, 13] on span "Table" at bounding box center [69, 15] width 22 height 10
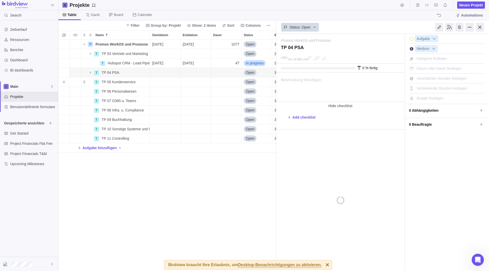
scroll to position [227, 214]
click at [90, 72] on icon "Name" at bounding box center [90, 72] width 4 height 4
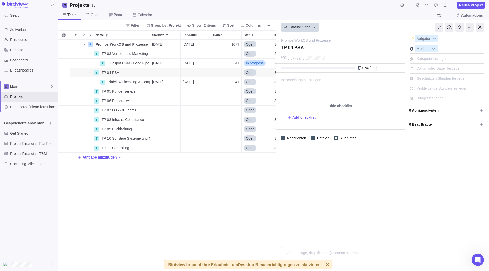
click at [115, 196] on div "P Promos WorkOS und Prozesse Details 02.10.2025 27.02.2026 107T Open 3 T TP 03 …" at bounding box center [167, 155] width 218 height 231
click at [323, 236] on div at bounding box center [327, 264] width 9 height 9
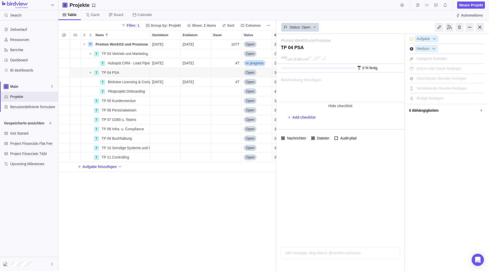
scroll to position [227, 214]
click at [159, 228] on div "P Promos WorkOS und Prozesse Details [DATE] [DATE] 107T Open 3 T TP 03 Vertrieb…" at bounding box center [167, 155] width 218 height 231
click at [111, 88] on div "Pilotprojekt Onboarding" at bounding box center [128, 91] width 44 height 9
click at [180, 93] on div "P Promos WorkOS und Prozesse Details [DATE] [DATE] 107T Open 3 T TP 03 Vertrieb…" at bounding box center [167, 155] width 218 height 231
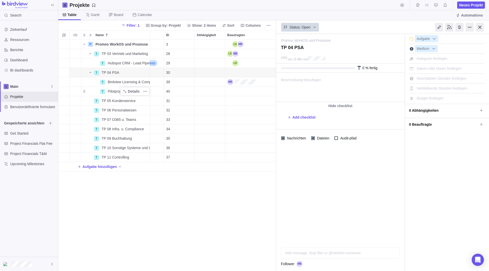
scroll to position [0, 0]
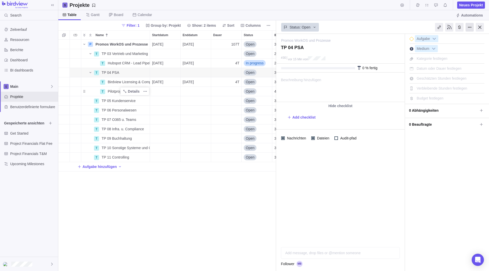
click at [468, 26] on div at bounding box center [469, 27] width 8 height 9
click at [99, 14] on span "Gantt" at bounding box center [93, 15] width 22 height 10
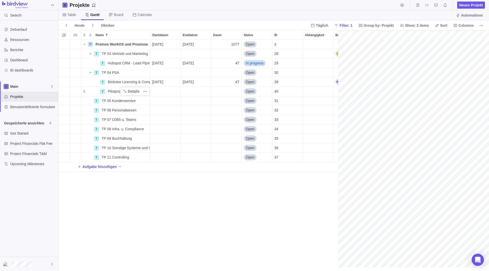
scroll to position [0, 169]
click at [118, 13] on span "Board" at bounding box center [118, 14] width 9 height 5
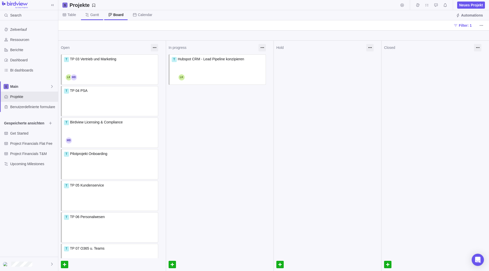
click at [96, 16] on span "Gantt" at bounding box center [94, 14] width 9 height 5
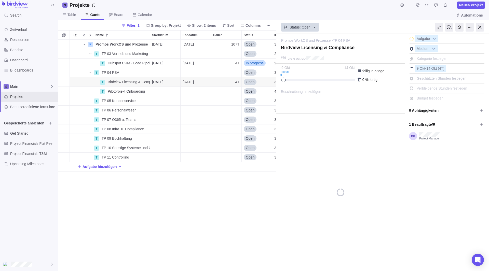
scroll to position [227, 214]
click at [420, 78] on span "Geschätzten Stunden festlegen" at bounding box center [441, 78] width 50 height 4
click at [433, 81] on input "0" at bounding box center [439, 78] width 48 height 7
click at [427, 89] on span "Verbleibende Stunden festlegen" at bounding box center [441, 88] width 51 height 4
click at [437, 79] on span "Geschätzten Stunden festlegen" at bounding box center [441, 78] width 50 height 4
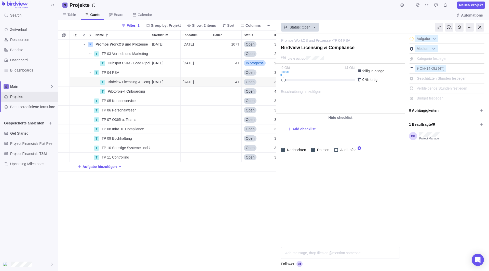
click at [285, 69] on span "9 Okt" at bounding box center [285, 68] width 8 height 4
click at [112, 91] on span "Pilotprojekt Onboarding" at bounding box center [126, 91] width 37 height 5
click at [159, 93] on div "P Promos WorkOS und Prozesse Details [DATE] [DATE] 107T Open 3 T TP 03 Vertrieb…" at bounding box center [167, 155] width 218 height 231
click at [113, 80] on span "Birdview Licensing & Compliance" at bounding box center [129, 81] width 42 height 5
click at [170, 98] on div "P Promos WorkOS und Prozesse Details [DATE] [DATE] 107T Open 3 T TP 03 Vertrieb…" at bounding box center [167, 155] width 218 height 231
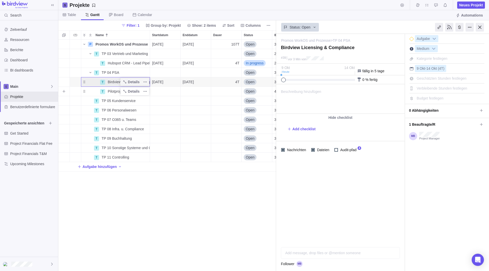
click at [110, 93] on span "Pilotprojekt Onboarding" at bounding box center [126, 91] width 37 height 5
click at [163, 91] on div "P Promos WorkOS und Prozesse Details [DATE] [DATE] 107T Open 3 T TP 03 Vertrieb…" at bounding box center [167, 155] width 218 height 231
click at [424, 69] on span "9 Okt" at bounding box center [420, 68] width 8 height 4
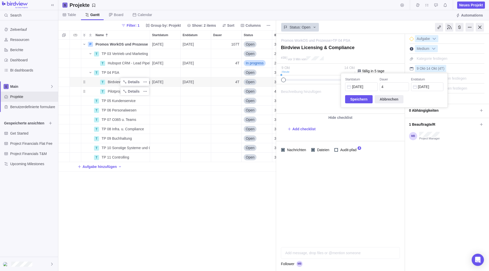
click at [178, 196] on body "Search Zeitverlauf Ressourcen Berichte Dashboard BI dashboards Main Projekte Be…" at bounding box center [244, 135] width 489 height 271
click at [122, 74] on span "Details" at bounding box center [131, 72] width 21 height 7
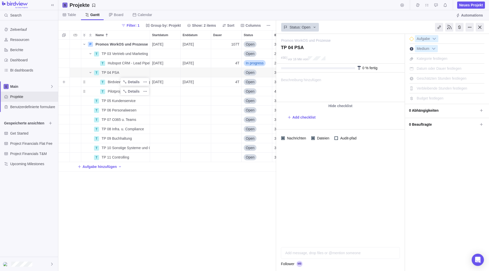
click at [114, 84] on span "Birdview Licensing & Compliance" at bounding box center [129, 81] width 42 height 5
click at [175, 118] on div "P Promos WorkOS und Prozesse Details [DATE] [DATE] 107T Open 3 T TP 03 Vertrieb…" at bounding box center [167, 155] width 218 height 231
click at [93, 83] on div "Name" at bounding box center [90, 82] width 18 height 4
click at [110, 92] on span "Pilotprojekt Onboarding" at bounding box center [126, 91] width 37 height 5
click at [91, 91] on div "P Promos WorkOS und Prozesse Details [DATE] [DATE] 107T Open 3 T TP 03 Vertrieb…" at bounding box center [167, 155] width 218 height 231
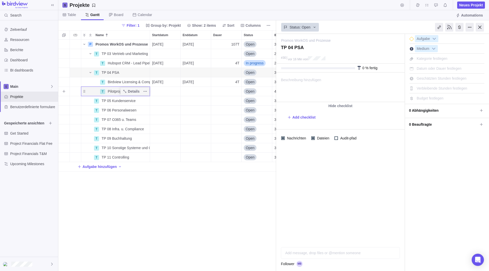
click at [171, 92] on div "Startdatum" at bounding box center [165, 91] width 30 height 9
click at [135, 93] on div "P Promos WorkOS und Prozesse Details [DATE] [DATE] 107T Open 3 T TP 03 Vertrieb…" at bounding box center [167, 155] width 218 height 231
click at [110, 94] on div "Pilotprojekt Onboarding" at bounding box center [128, 91] width 44 height 9
click at [93, 93] on div "P Promos WorkOS und Prozesse Details [DATE] [DATE] 107T Open 3 T TP 03 Vertrieb…" at bounding box center [167, 155] width 218 height 231
click at [204, 199] on div "P Promos WorkOS und Prozesse Details [DATE] [DATE] 107T Open 3 T TP 03 Vertrieb…" at bounding box center [167, 155] width 218 height 231
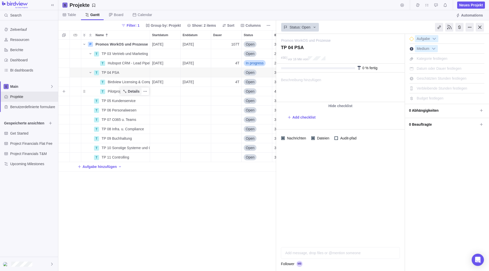
click at [132, 91] on span "Details" at bounding box center [134, 91] width 12 height 5
click at [430, 68] on span "Datum oder Dauer festlegen" at bounding box center [438, 68] width 45 height 4
type input "[DATE]"
click at [442, 88] on input "Enddatum" at bounding box center [442, 86] width 32 height 9
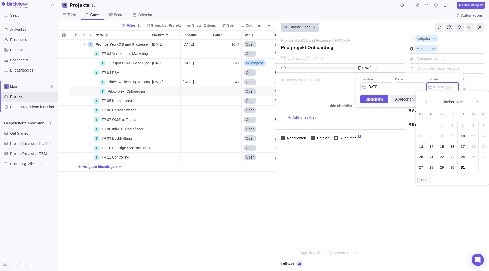
click at [464, 167] on link "31" at bounding box center [462, 167] width 10 height 10
type input "[DATE]"
type input "17"
click at [415, 208] on div "Promos WorkOS und Prozesse > TP 04 PSA — ändern Pilotprojekt Onboarding #40 vor…" at bounding box center [382, 152] width 213 height 237
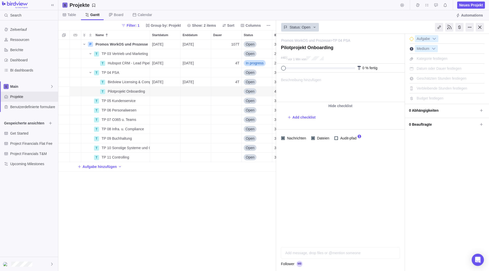
click at [425, 87] on span "Verbleibende Stunden festlegen" at bounding box center [441, 88] width 51 height 4
click at [425, 79] on span "Geschätzten Stunden festlegen" at bounding box center [441, 78] width 50 height 4
click at [395, 180] on div at bounding box center [340, 195] width 128 height 96
click at [429, 68] on span "Datum oder Dauer festlegen" at bounding box center [438, 68] width 45 height 4
type input "[DATE]"
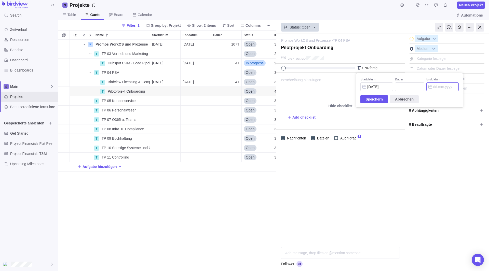
click at [441, 89] on input "Enddatum" at bounding box center [442, 86] width 32 height 9
click at [477, 102] on span "Vor&#x3e;" at bounding box center [477, 101] width 3 height 3
click at [465, 169] on link "28" at bounding box center [462, 167] width 10 height 10
type input "[DATE]"
type input "37"
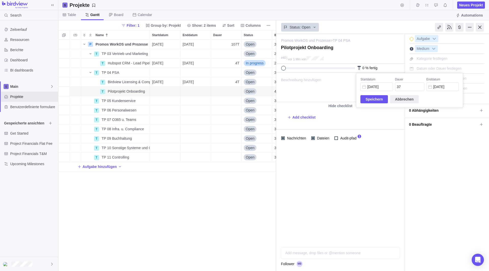
click at [439, 186] on div "Promos WorkOS und Prozesse > TP 04 PSA — ändern Pilotprojekt Onboarding #40 vor…" at bounding box center [382, 152] width 213 height 237
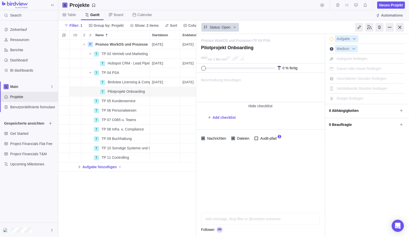
scroll to position [215, 425]
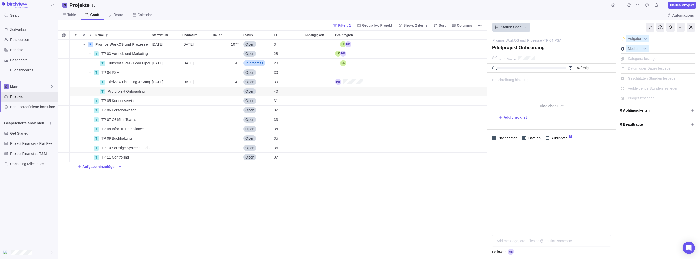
click at [488, 76] on span "Geschätzten Stunden festlegen" at bounding box center [653, 78] width 50 height 4
click at [488, 91] on div "Verbleibende Stunden festlegen" at bounding box center [658, 87] width 75 height 9
click at [488, 68] on span "Datum oder Dauer festlegen" at bounding box center [650, 68] width 45 height 4
type input "1"
type input "[DATE]"
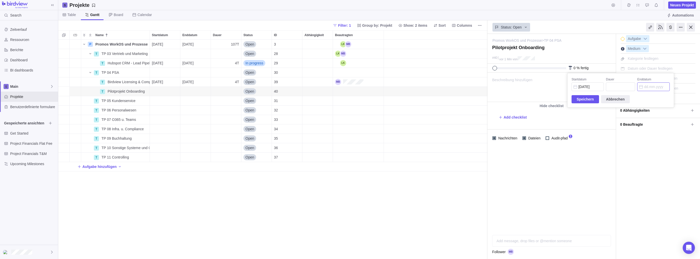
click at [488, 89] on input "Enddatum" at bounding box center [653, 86] width 32 height 9
click at [488, 86] on input "Enddatum" at bounding box center [653, 86] width 32 height 9
click at [488, 74] on div "Startdatum [DATE] Dauer Enddatum Speichern Abbrechen" at bounding box center [621, 90] width 106 height 34
click at [488, 85] on input "Enddatum" at bounding box center [653, 86] width 32 height 9
click at [488, 104] on link "Vor&#x3e;" at bounding box center [689, 101] width 11 height 11
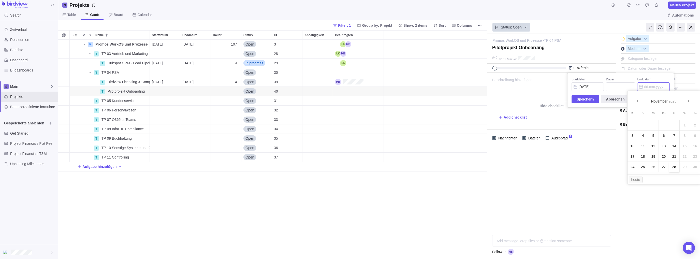
click at [488, 169] on link "28" at bounding box center [674, 167] width 10 height 10
type input "[DATE]"
type input "37"
click at [488, 104] on div "Startdatum [DATE] Dauer 37 Enddatum [DATE] Speichern Abbrechen" at bounding box center [621, 90] width 106 height 34
click at [488, 99] on span "Speichern" at bounding box center [585, 99] width 17 height 6
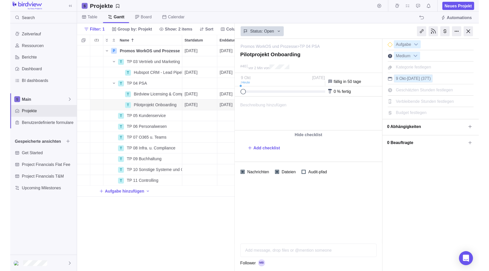
scroll to position [227, 214]
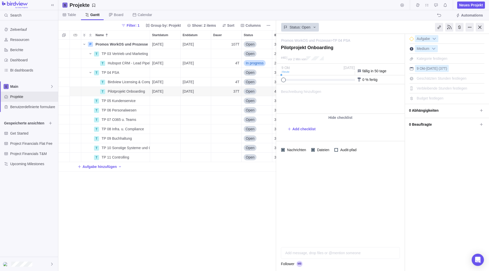
click at [439, 79] on span "Geschätzten Stunden festlegen" at bounding box center [441, 78] width 50 height 4
type input "100"
click at [387, 192] on div at bounding box center [340, 201] width 128 height 84
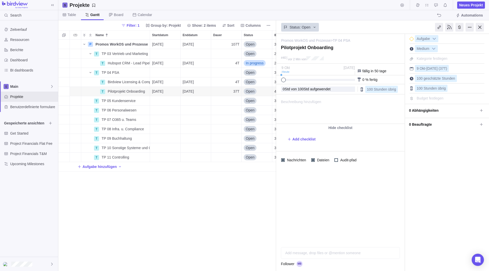
click at [298, 91] on span "100" at bounding box center [300, 89] width 6 height 4
click at [285, 82] on div "0 % fertig" at bounding box center [340, 79] width 128 height 9
click at [284, 81] on span at bounding box center [286, 80] width 5 height 5
drag, startPoint x: 287, startPoint y: 79, endPoint x: 283, endPoint y: 81, distance: 4.3
click at [283, 81] on span at bounding box center [284, 80] width 5 height 5
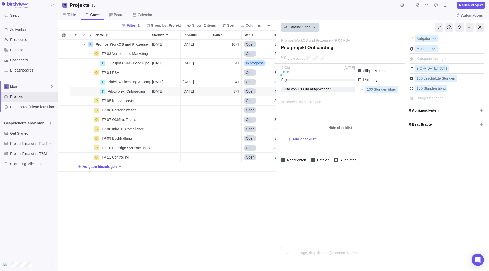
scroll to position [227, 214]
click at [312, 90] on span "Std aufgewendet" at bounding box center [317, 89] width 27 height 4
drag, startPoint x: 285, startPoint y: 80, endPoint x: 277, endPoint y: 80, distance: 7.9
click at [277, 80] on div "0 % fertig" at bounding box center [340, 79] width 128 height 9
click at [375, 92] on div "100 Stunden übrig" at bounding box center [381, 89] width 33 height 7
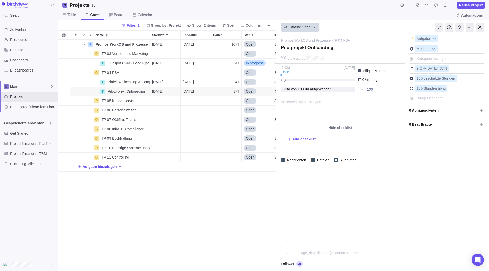
click at [368, 106] on div "Beschreibung hinzufügen ... alle lesen" at bounding box center [339, 109] width 127 height 29
click at [356, 192] on div at bounding box center [340, 206] width 128 height 74
click at [321, 104] on div "Beschreibung hinzufügen ... alle lesen Bold Italic Underline Strikethrough Alig…" at bounding box center [339, 109] width 127 height 29
click at [113, 80] on span "Birdview Licensing & Compliance" at bounding box center [129, 81] width 42 height 5
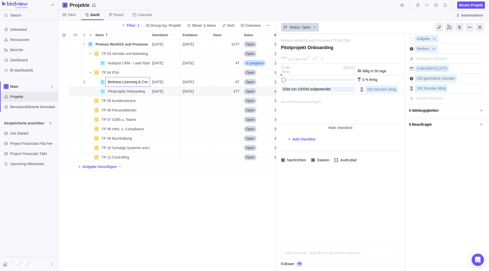
click at [159, 83] on div "P Promos WorkOS und Prozesse Details 02.10.2025 27.02.2026 107T Open 3 TP 03 Ve…" at bounding box center [167, 155] width 218 height 231
click at [174, 83] on div "[DATE]" at bounding box center [165, 81] width 30 height 9
click at [71, 82] on div "P Promos WorkOS und Prozesse Details 02.10.2025 27.02.2026 107T Open 3 TP 03 Ve…" at bounding box center [167, 155] width 218 height 231
click at [86, 81] on div "Name" at bounding box center [90, 82] width 18 height 4
click at [92, 83] on div "Name" at bounding box center [90, 82] width 18 height 4
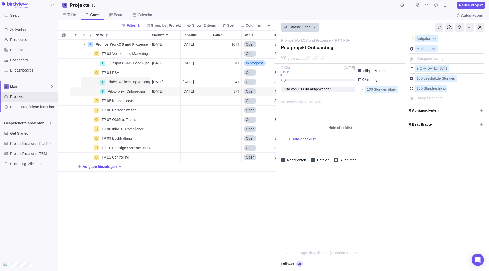
click at [144, 220] on div "P Promos WorkOS und Prozesse Details 02.10.2025 27.02.2026 107T Open 3 TP 03 Ve…" at bounding box center [167, 155] width 218 height 231
click at [93, 83] on div "Name" at bounding box center [90, 82] width 18 height 4
click at [198, 193] on div "P Promos WorkOS und Prozesse Details 02.10.2025 27.02.2026 107T Open 3 TP 03 Ve…" at bounding box center [167, 155] width 218 height 231
click at [117, 16] on span "Board" at bounding box center [118, 14] width 9 height 5
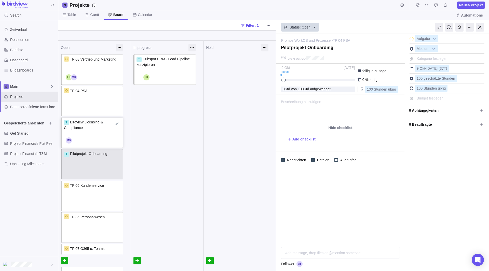
click at [96, 124] on span "Birdview Licensing & Compliance" at bounding box center [84, 125] width 40 height 10
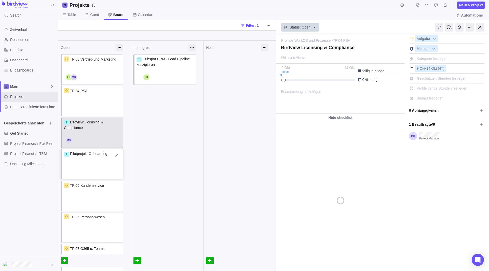
click at [91, 156] on div "T Pilotprojekt Onboarding" at bounding box center [92, 158] width 57 height 15
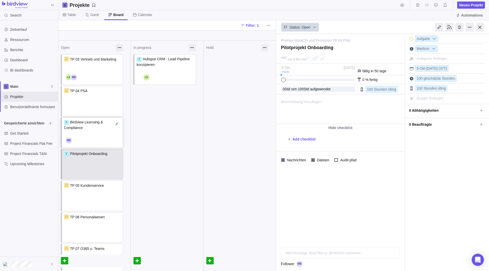
click at [94, 129] on div "T Birdview Licensing & Compliance" at bounding box center [92, 127] width 57 height 15
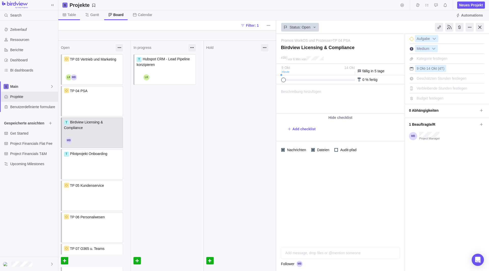
click at [72, 12] on span "Table" at bounding box center [69, 15] width 22 height 10
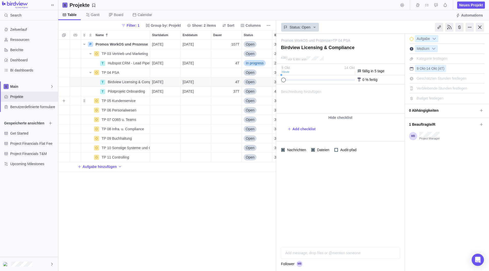
scroll to position [227, 214]
click at [109, 91] on span "Pilotprojekt Onboarding" at bounding box center [126, 91] width 37 height 5
click at [110, 82] on div "P Promos WorkOS und Prozesse Details 02.10.2025 27.02.2026 107T Open 3 TP 03 Ve…" at bounding box center [167, 155] width 218 height 231
click at [102, 83] on div "T" at bounding box center [102, 82] width 5 height 5
click at [97, 95] on div "P Promos WorkOS und Prozesse Details 02.10.2025 27.02.2026 107T Open 3 TP 03 Ve…" at bounding box center [167, 155] width 218 height 231
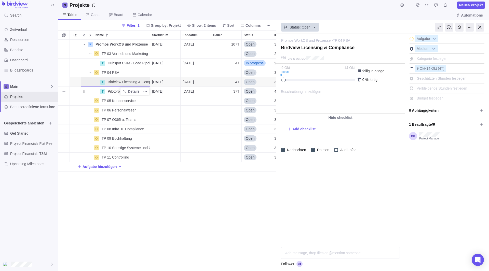
click at [103, 93] on div "T" at bounding box center [102, 91] width 5 height 5
click at [93, 89] on div "P Promos WorkOS und Prozesse Details 02.10.2025 27.02.2026 107T Open 3 TP 03 Ve…" at bounding box center [167, 155] width 218 height 231
click at [94, 81] on div "Name" at bounding box center [90, 82] width 18 height 4
click at [117, 93] on span "Pilotprojekt Onboarding" at bounding box center [126, 91] width 37 height 5
click at [102, 92] on div "P Promos WorkOS und Prozesse Details 02.10.2025 27.02.2026 107T Open 3 TP 03 Ve…" at bounding box center [167, 155] width 218 height 231
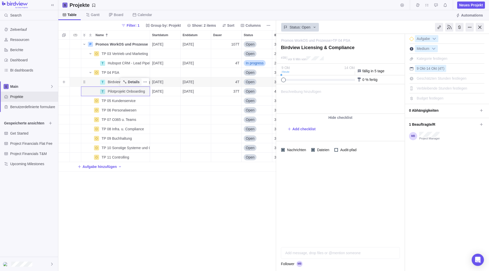
click at [130, 80] on span "Details" at bounding box center [134, 81] width 12 height 5
click at [132, 82] on span "Details" at bounding box center [134, 81] width 12 height 5
click at [132, 91] on span "Details" at bounding box center [134, 91] width 12 height 5
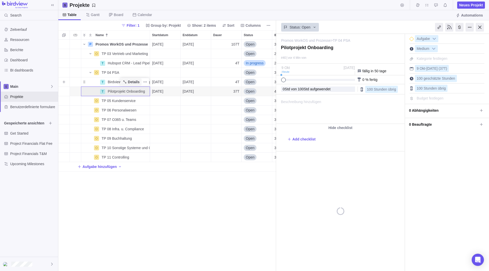
click at [132, 82] on span "Details" at bounding box center [134, 81] width 12 height 5
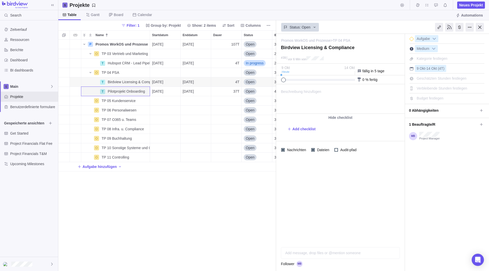
click at [436, 77] on span "Geschätzten Stunden festlegen" at bounding box center [441, 78] width 50 height 4
type input "5"
drag, startPoint x: 455, startPoint y: 84, endPoint x: 452, endPoint y: 87, distance: 4.3
click at [452, 87] on div "Verbleibende Stunden festlegen" at bounding box center [446, 87] width 75 height 9
click at [452, 87] on span "Verbleibende Stunden festlegen" at bounding box center [441, 88] width 51 height 4
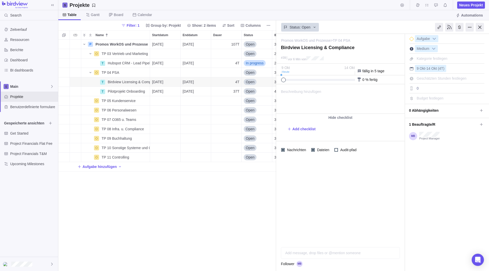
click at [455, 88] on input "0" at bounding box center [439, 88] width 48 height 7
type input "5"
click at [370, 183] on div at bounding box center [340, 201] width 128 height 84
click at [230, 82] on div "4T" at bounding box center [226, 81] width 30 height 9
click at [225, 117] on div "P Promos WorkOS und Prozesse Details 02.10.2025 27.02.2026 107T Open 3 TP 03 Ve…" at bounding box center [167, 155] width 218 height 231
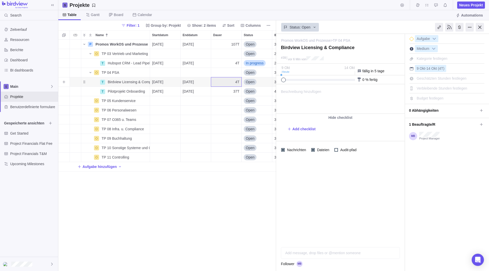
click at [233, 81] on div "4T" at bounding box center [226, 81] width 30 height 9
click at [173, 193] on div "P Promos WorkOS und Prozesse Details 02.10.2025 27.02.2026 107T Open 3 TP 03 Ve…" at bounding box center [167, 155] width 218 height 231
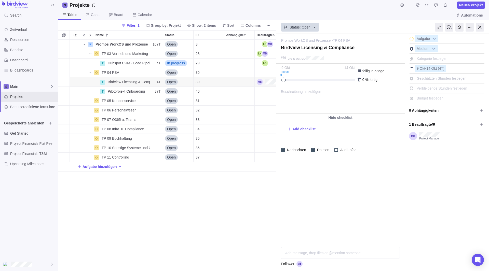
scroll to position [0, 70]
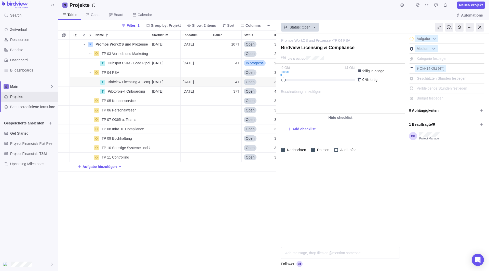
click at [191, 226] on div "P Promos WorkOS und Prozesse Details 02.10.2025 27.02.2026 107T Open 3 TP 03 Ve…" at bounding box center [167, 155] width 218 height 231
